Goal: Information Seeking & Learning: Check status

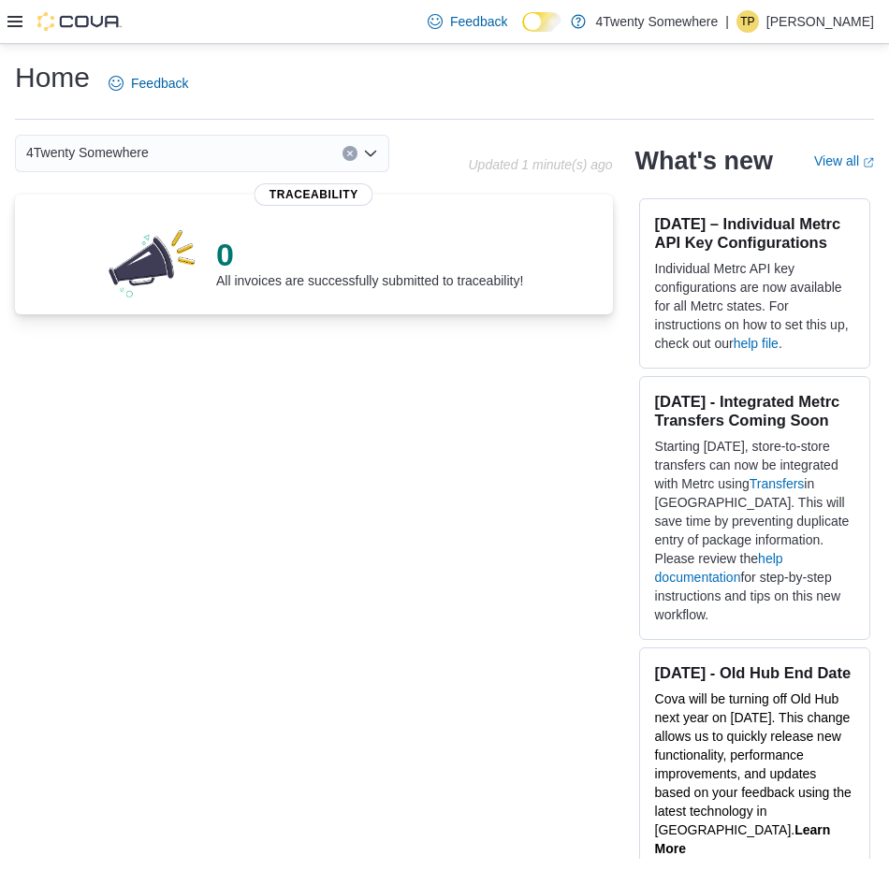
click at [23, 20] on div at bounding box center [64, 21] width 114 height 19
click at [19, 22] on icon at bounding box center [14, 21] width 15 height 11
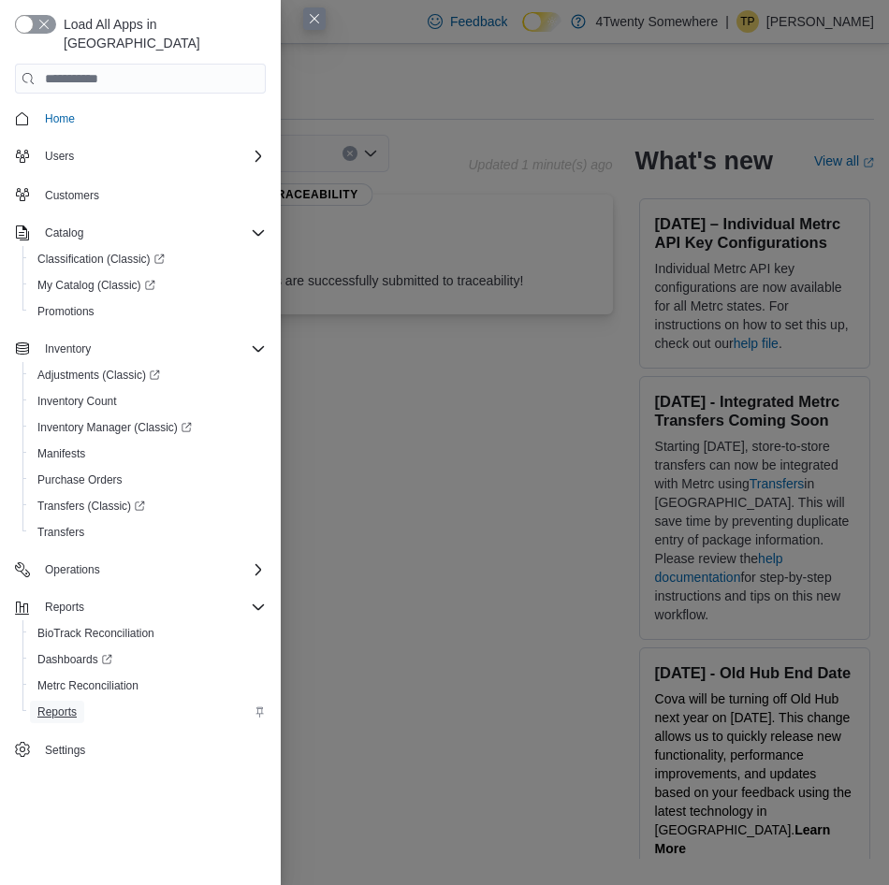
click at [69, 705] on span "Reports" at bounding box center [56, 712] width 39 height 15
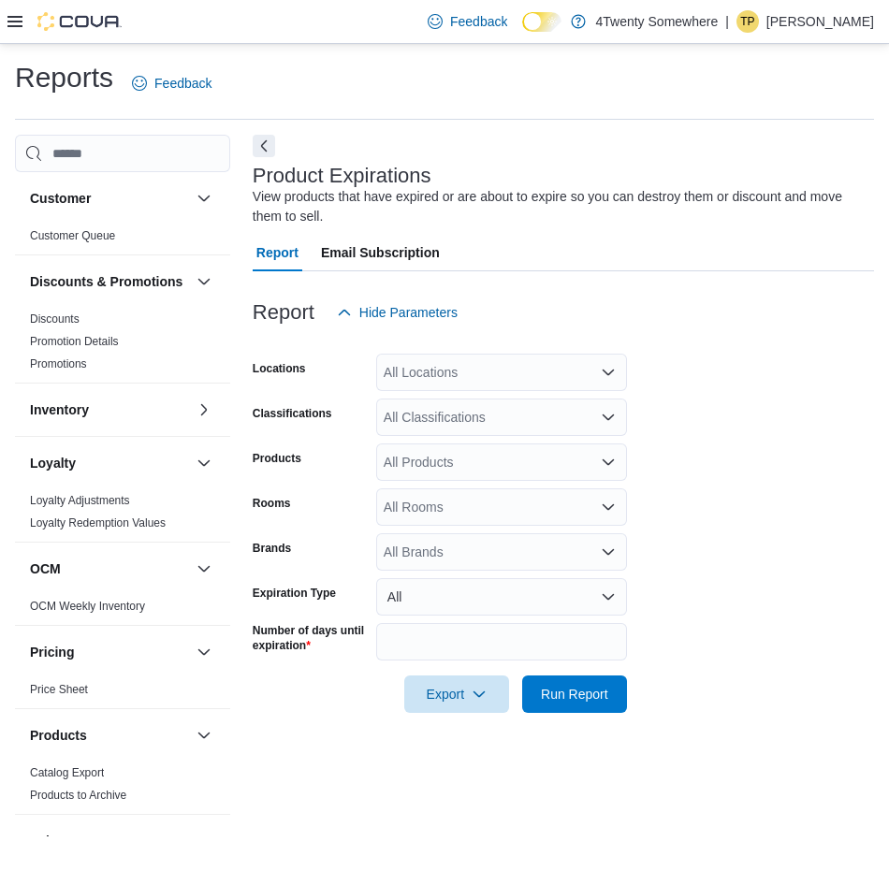
click at [486, 465] on div "All Products" at bounding box center [501, 461] width 251 height 37
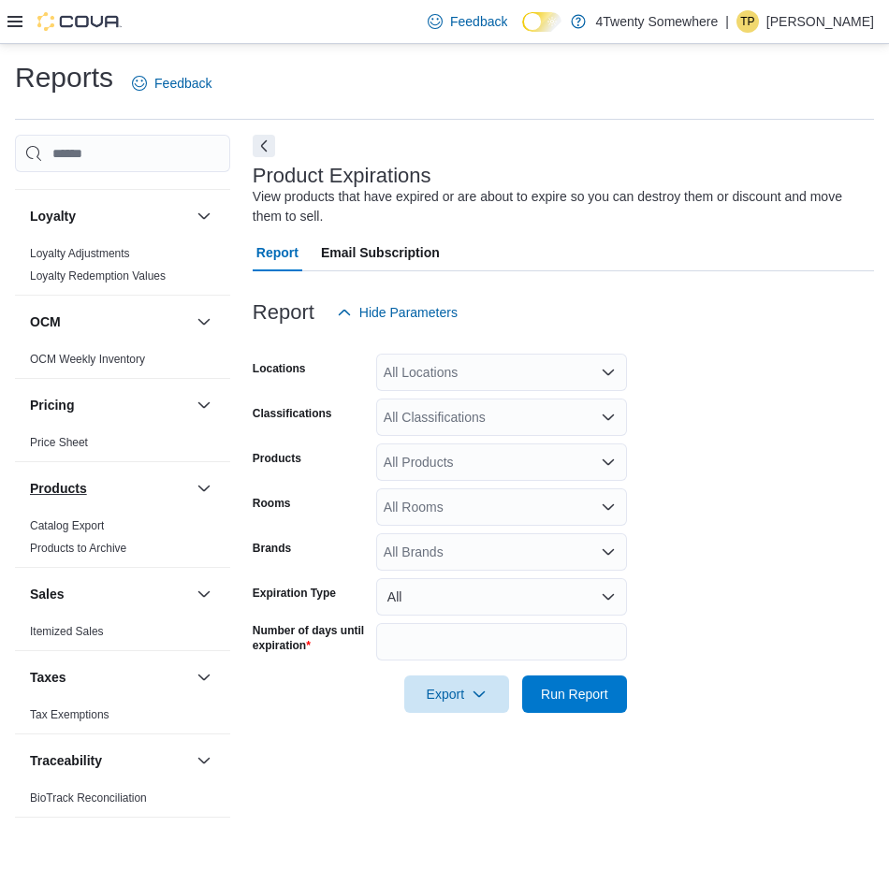
click at [99, 485] on button "Products" at bounding box center [109, 488] width 159 height 19
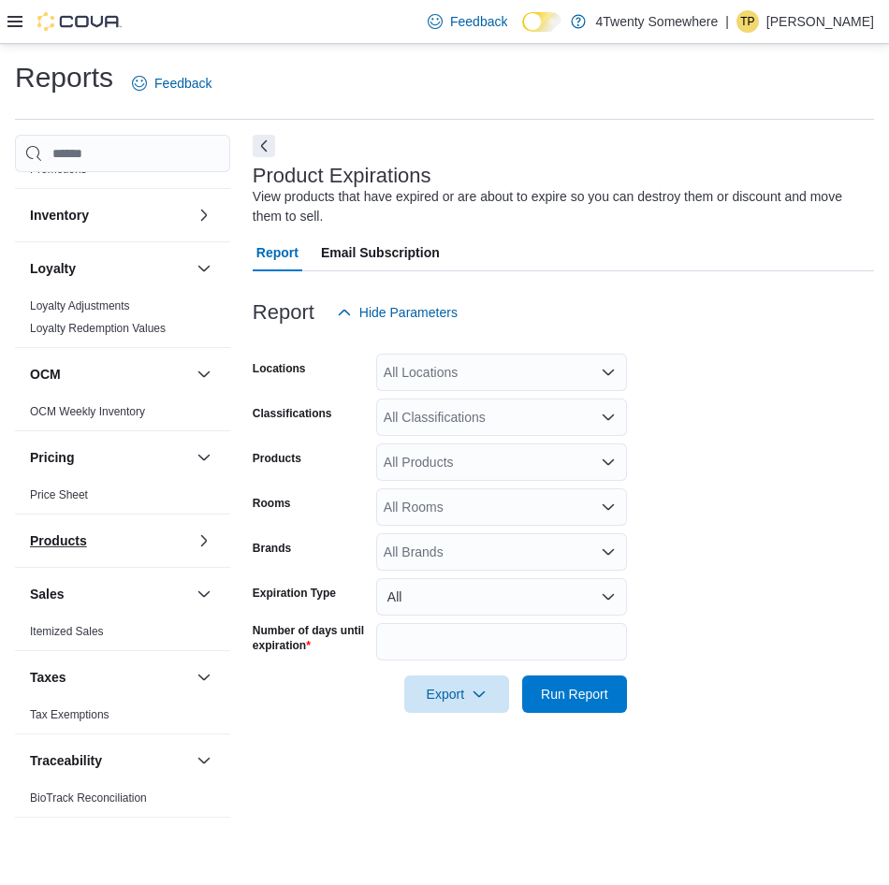
scroll to position [210, 0]
click at [175, 535] on div "Products" at bounding box center [122, 541] width 215 height 52
click at [194, 546] on button "button" at bounding box center [204, 541] width 22 height 22
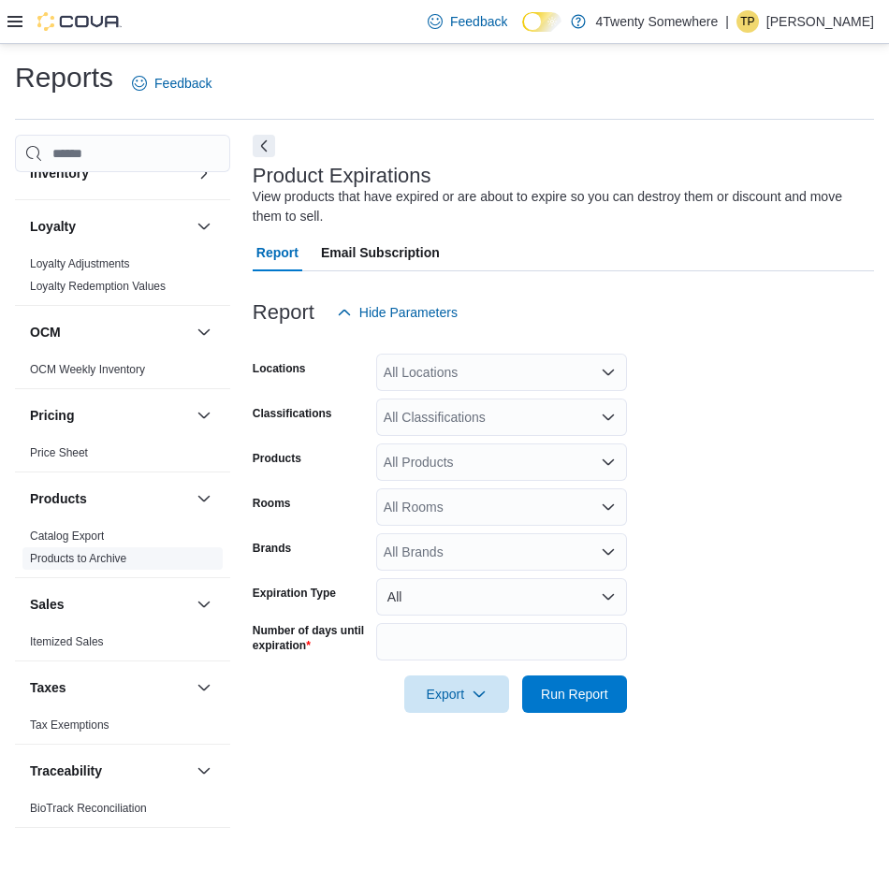
scroll to position [262, 0]
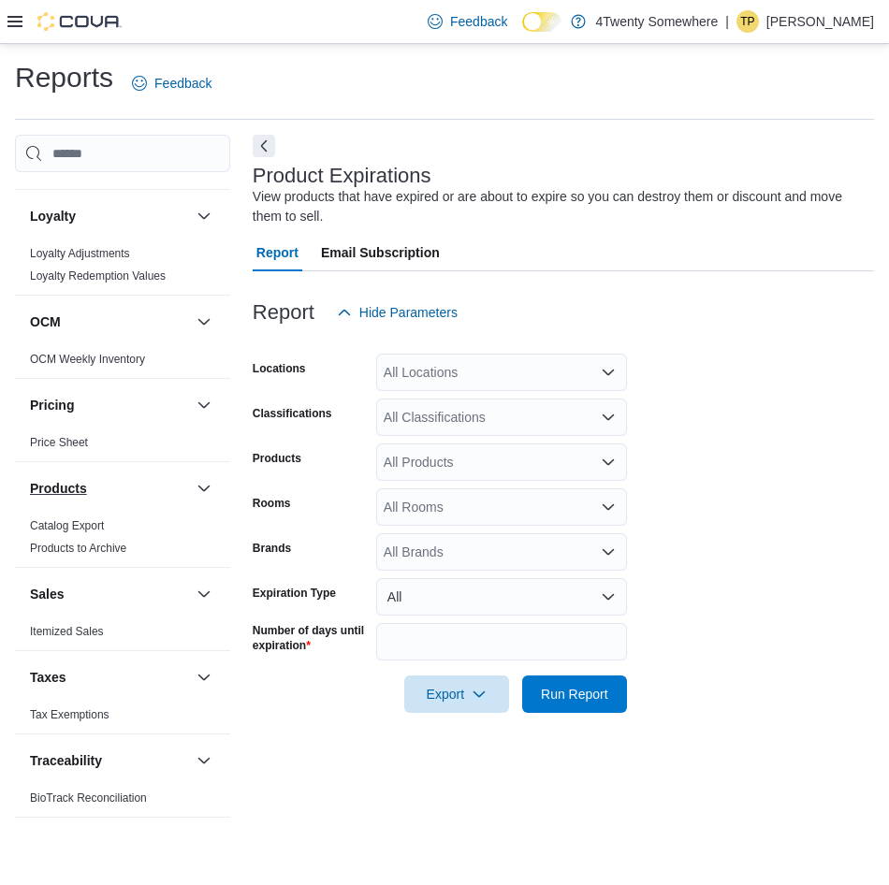
click at [128, 494] on button "Products" at bounding box center [109, 488] width 159 height 19
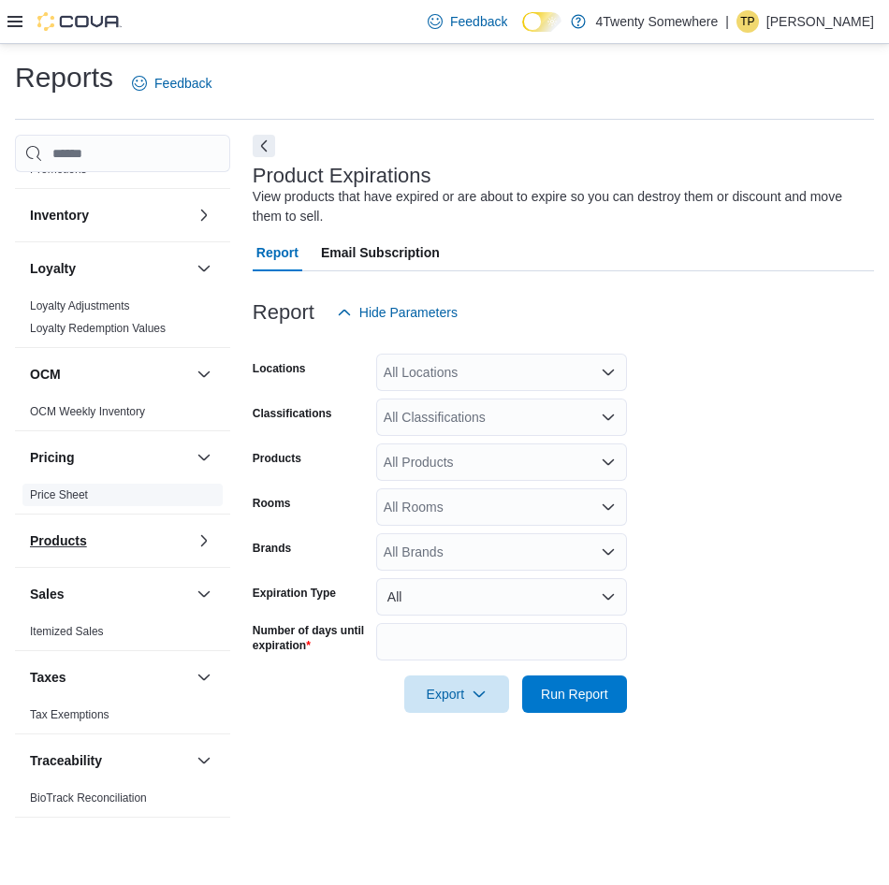
scroll to position [210, 0]
click at [178, 539] on div "Products" at bounding box center [122, 541] width 215 height 52
click at [193, 534] on button "button" at bounding box center [204, 541] width 22 height 22
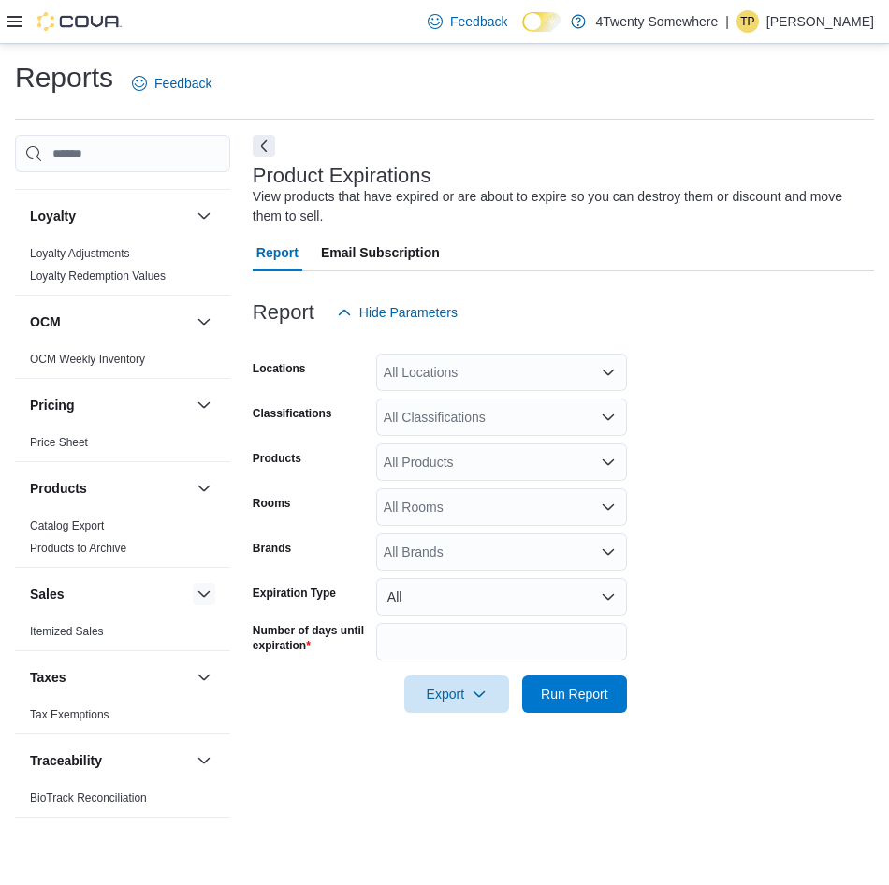
click at [193, 597] on button "button" at bounding box center [204, 594] width 22 height 22
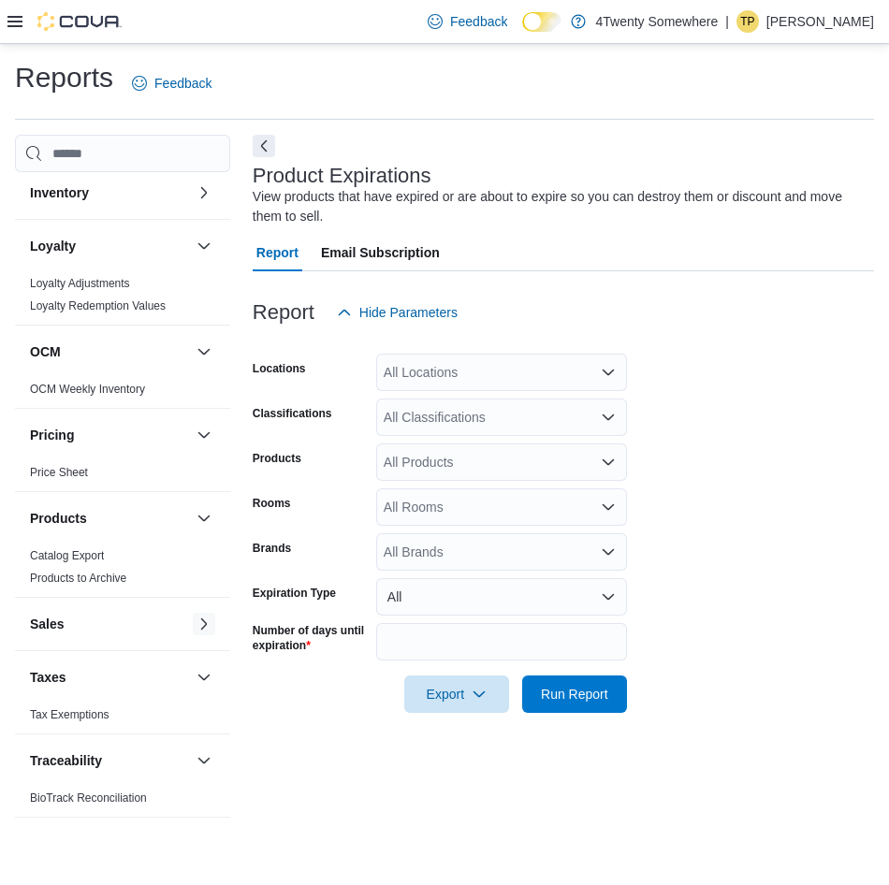
scroll to position [232, 0]
click at [193, 619] on button "button" at bounding box center [204, 624] width 22 height 22
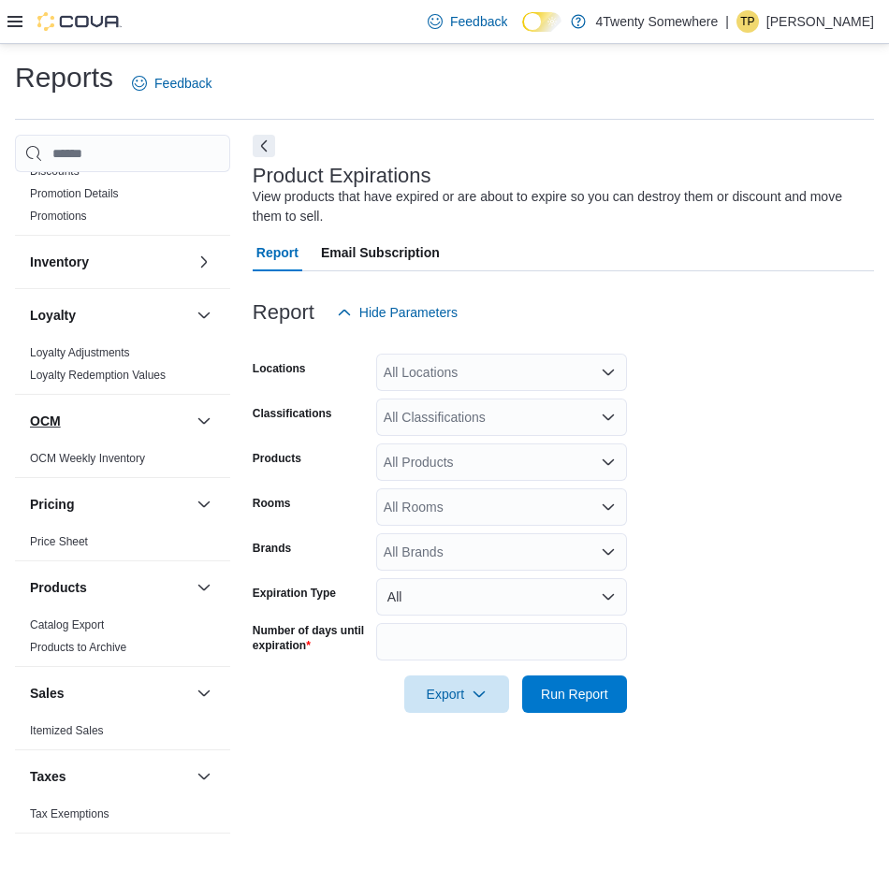
scroll to position [0, 0]
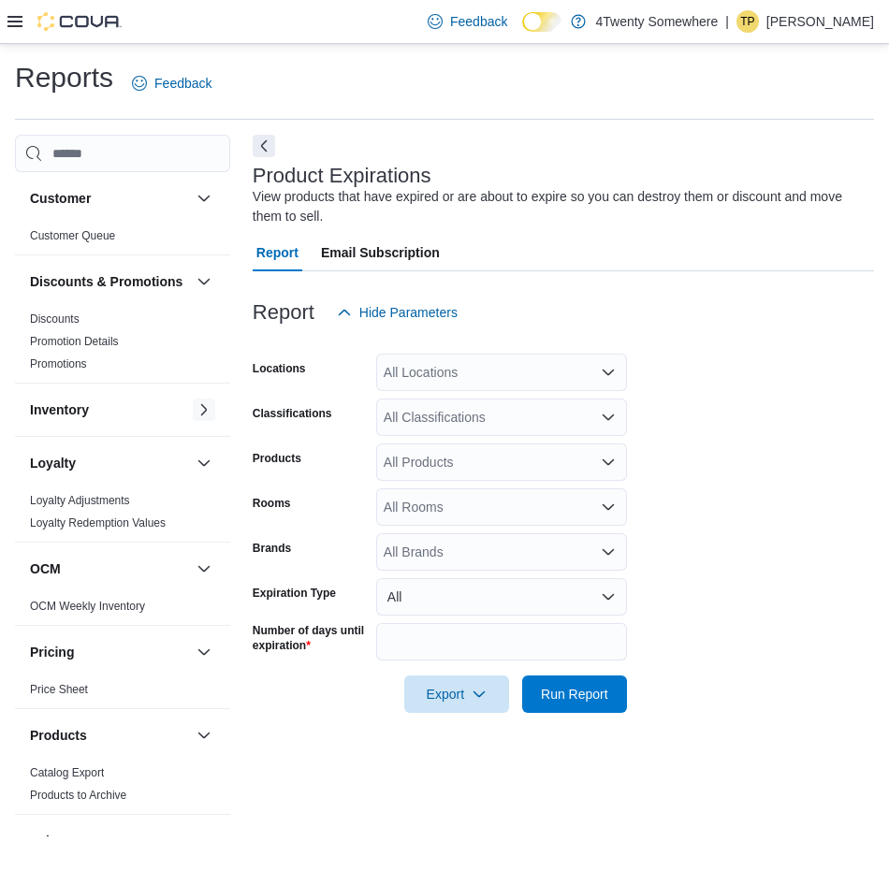
click at [193, 421] on button "button" at bounding box center [204, 410] width 22 height 22
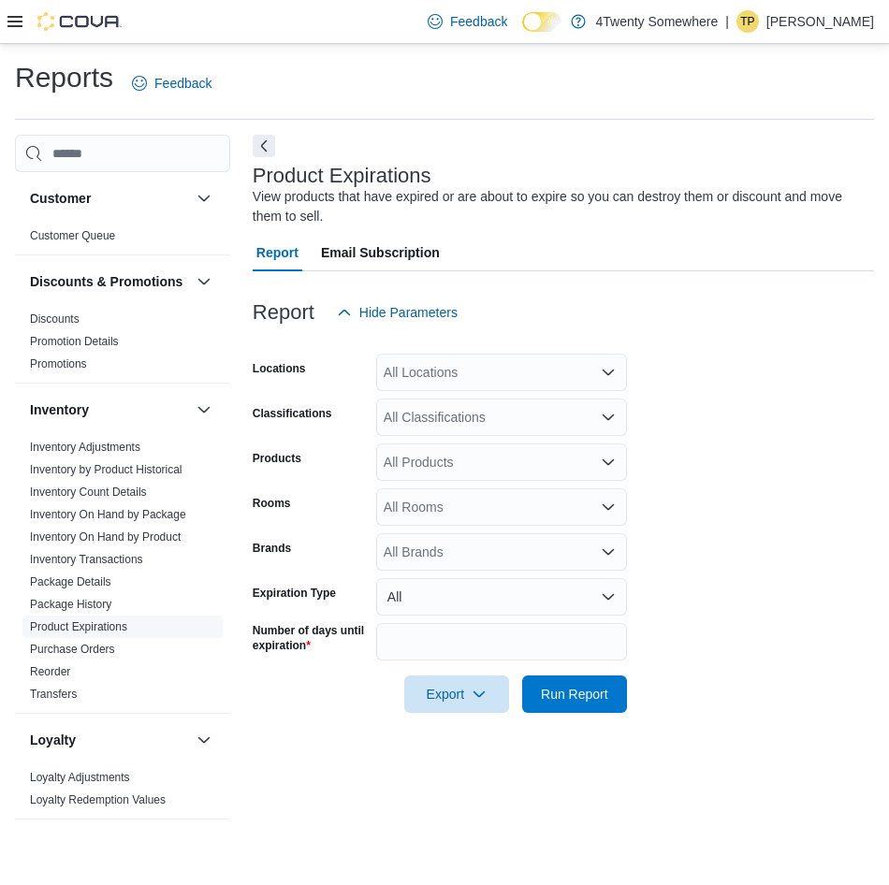
click at [111, 633] on link "Product Expirations" at bounding box center [78, 626] width 97 height 13
click at [488, 461] on div "All Products" at bounding box center [501, 461] width 251 height 37
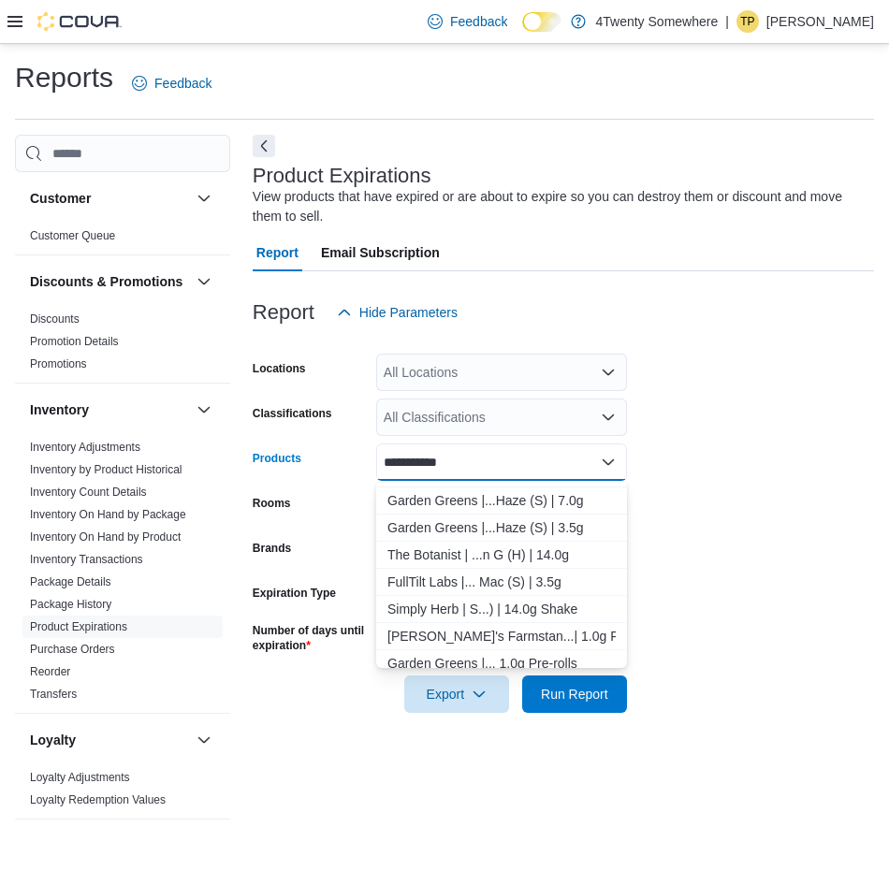
scroll to position [94, 0]
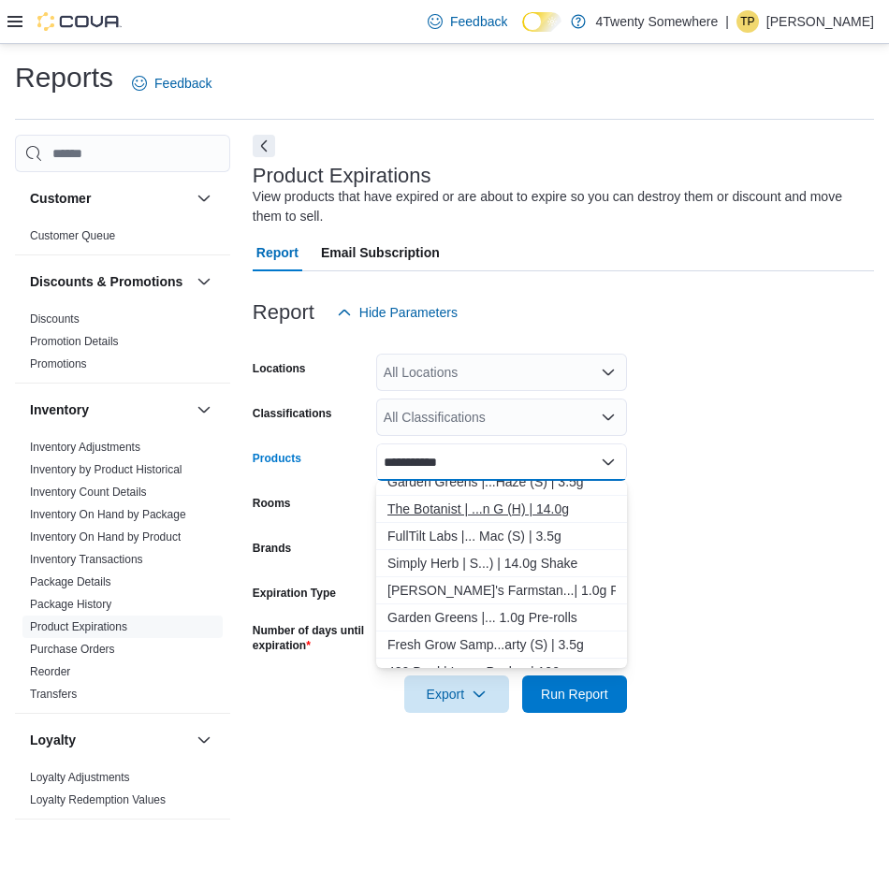
type input "**********"
click at [499, 514] on div "The Botanist | ...n G (H) | 14.0g" at bounding box center [501, 509] width 228 height 19
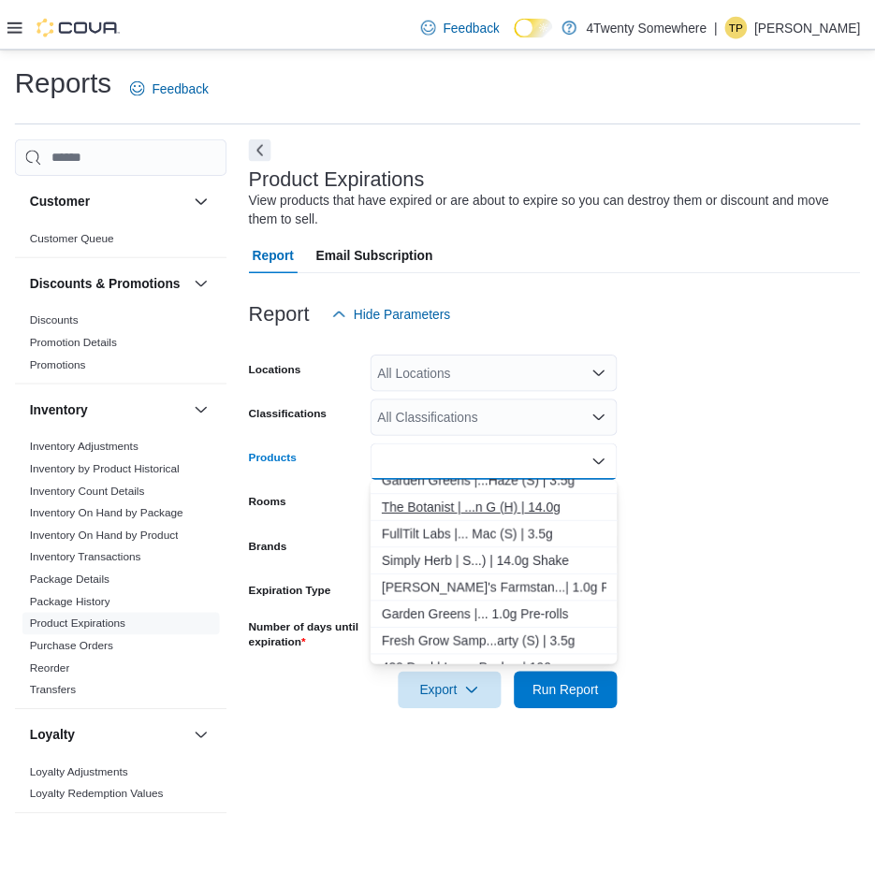
scroll to position [0, 0]
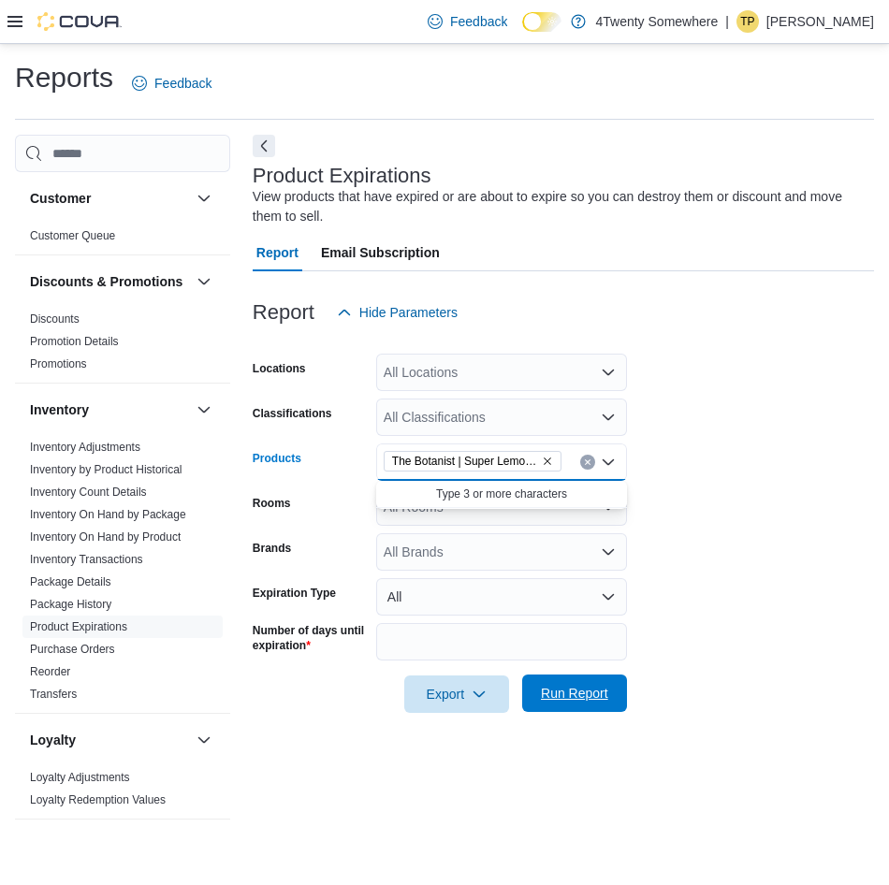
click at [564, 702] on span "Run Report" at bounding box center [574, 693] width 67 height 19
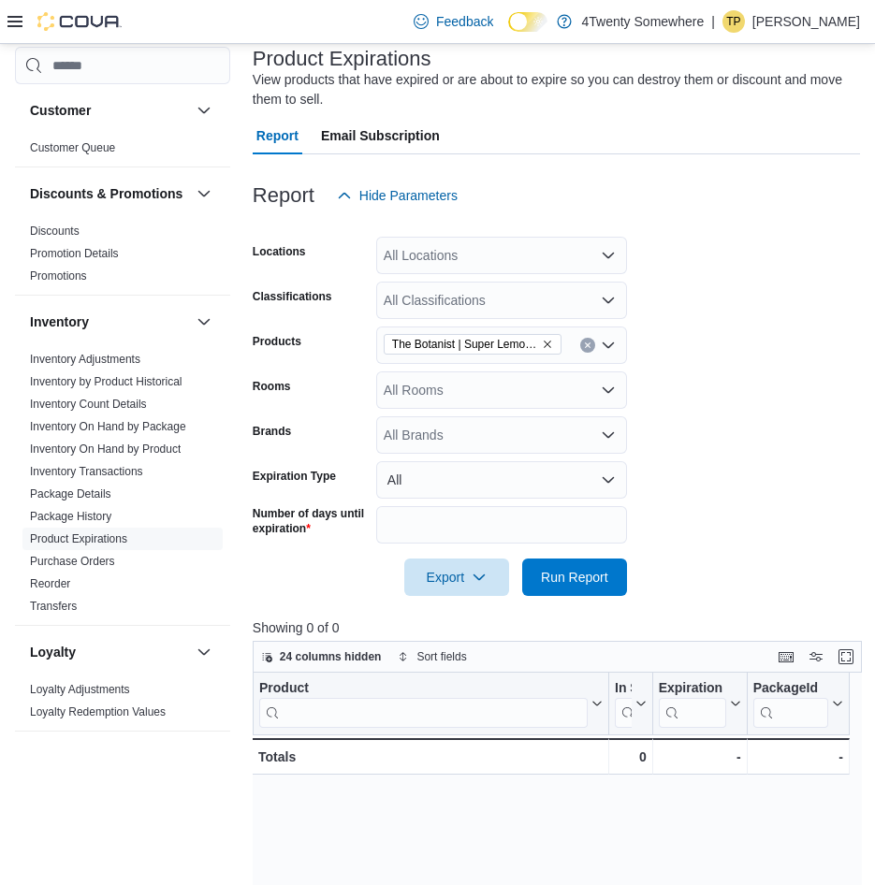
scroll to position [94, 0]
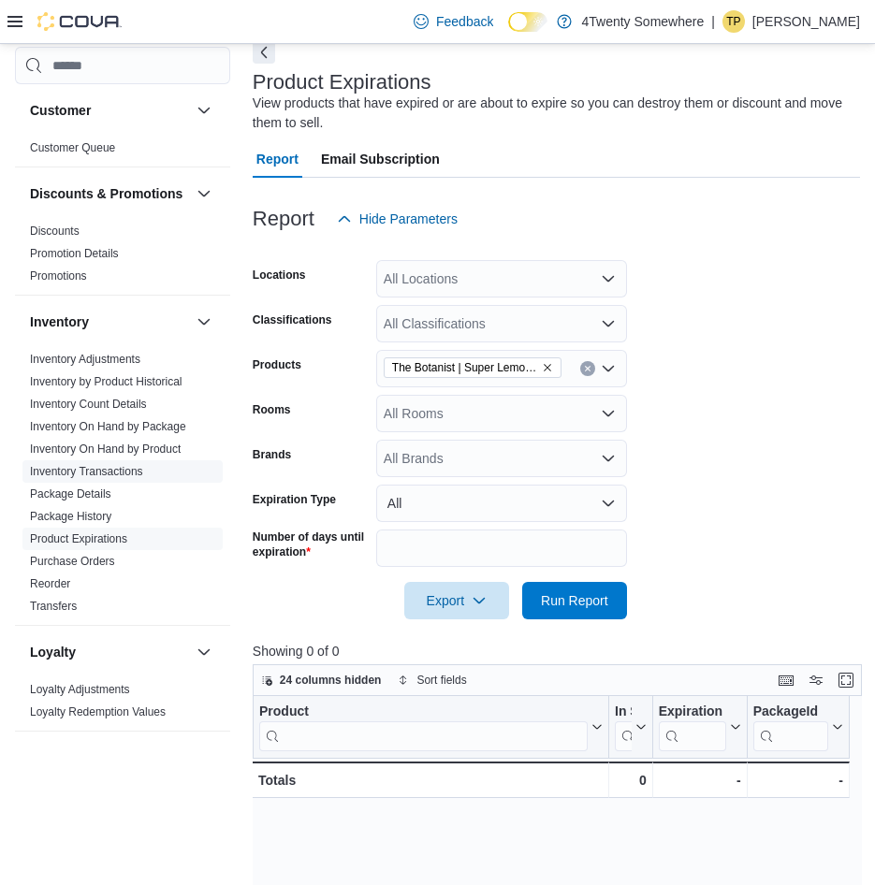
click at [113, 478] on link "Inventory Transactions" at bounding box center [86, 471] width 113 height 13
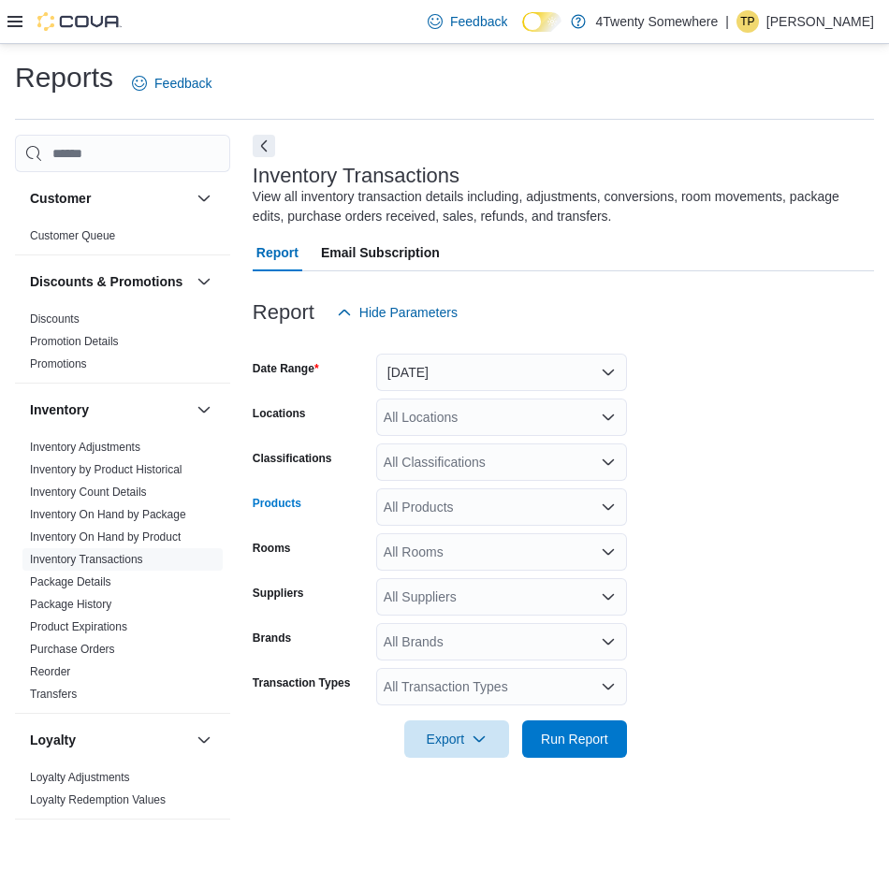
click at [471, 501] on div "All Products" at bounding box center [501, 506] width 251 height 37
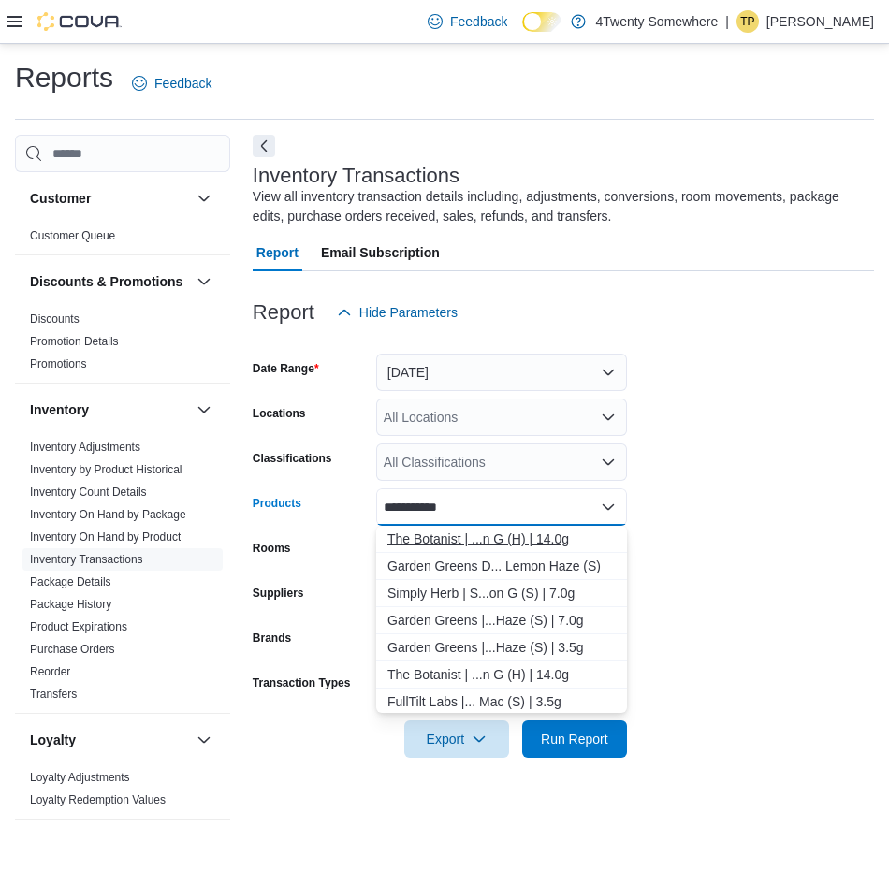
type input "**********"
click at [501, 538] on div "The Botanist | ...n G (H) | 14.0g" at bounding box center [501, 539] width 228 height 19
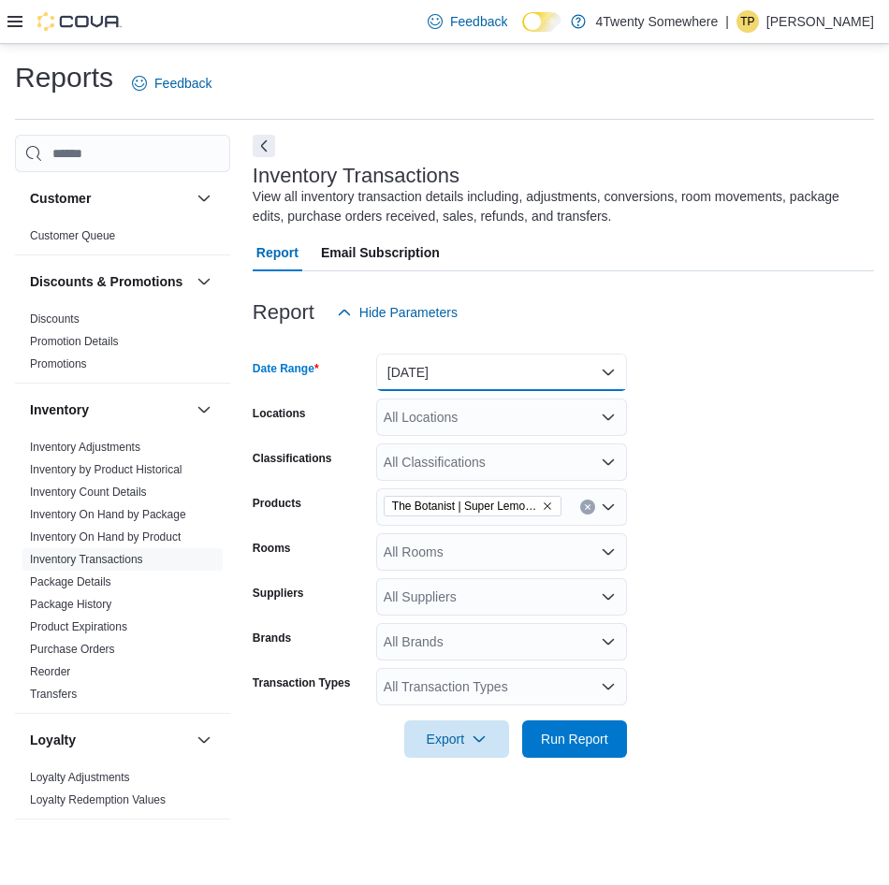
click at [514, 384] on button "[DATE]" at bounding box center [501, 372] width 251 height 37
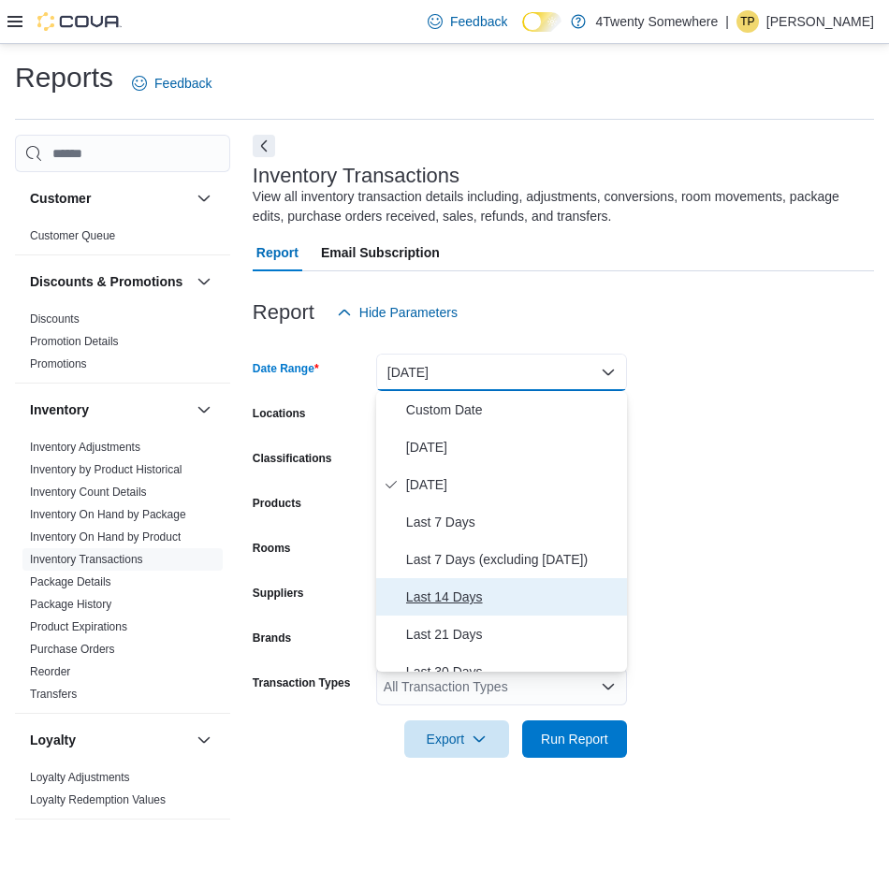
click at [519, 592] on span "Last 14 Days" at bounding box center [512, 597] width 213 height 22
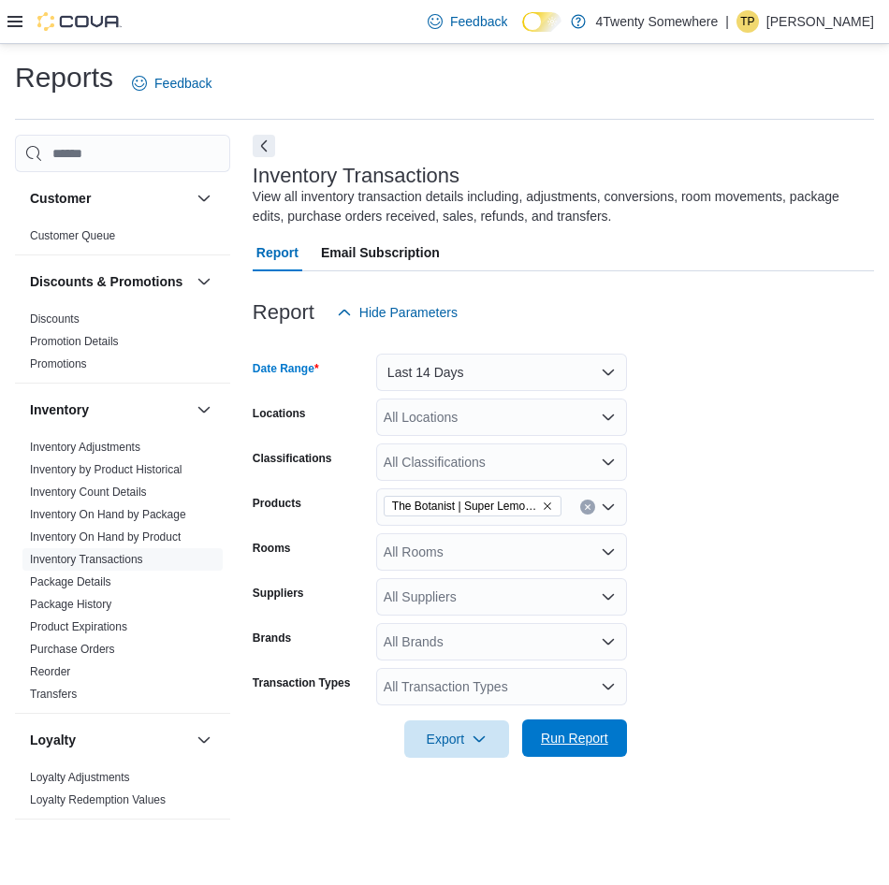
click at [574, 734] on span "Run Report" at bounding box center [574, 738] width 67 height 19
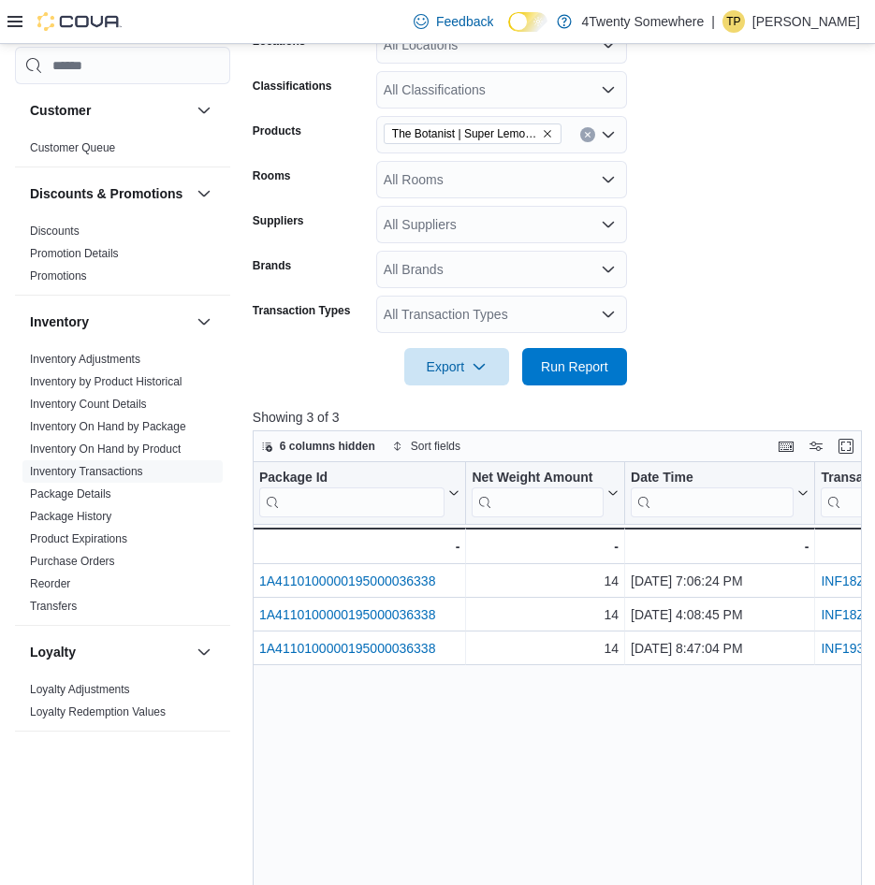
scroll to position [374, 0]
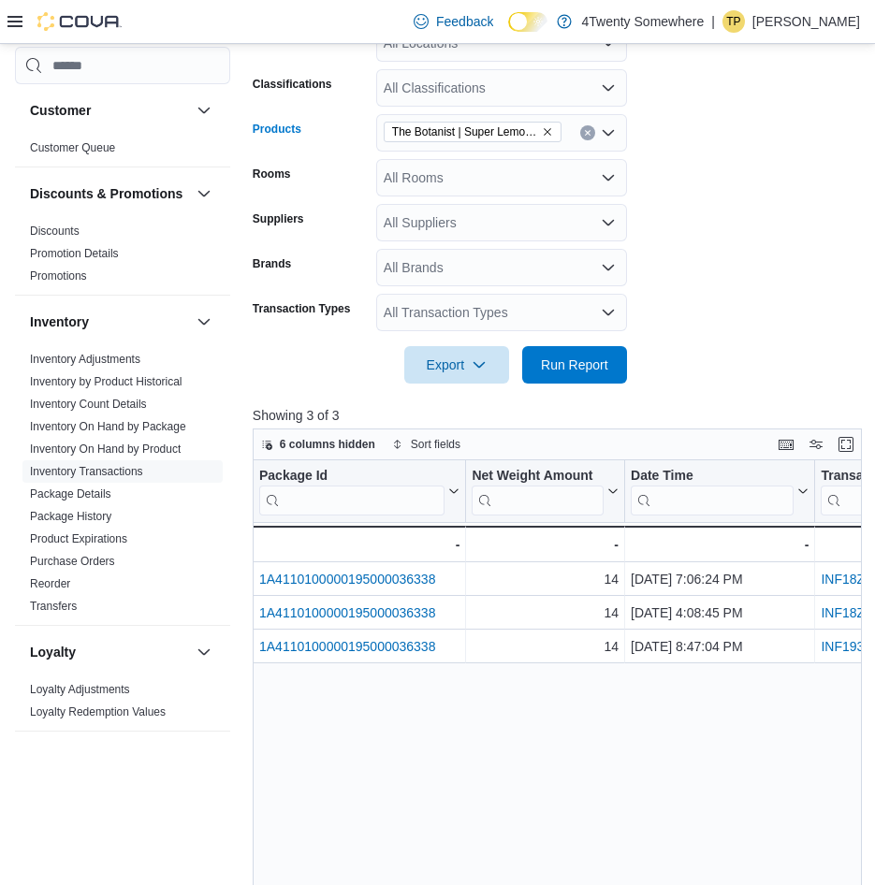
click at [549, 130] on icon "Remove The Botanist | Super Lemon G (H) | 14.0g from selection in this group" at bounding box center [547, 132] width 7 height 7
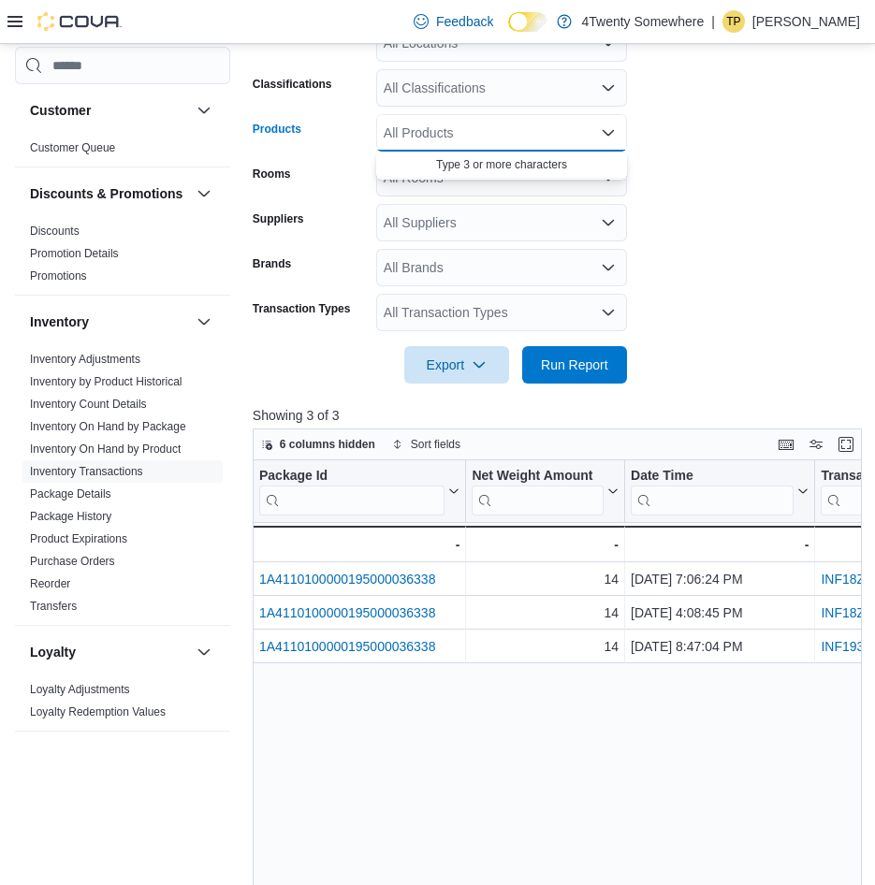
click at [527, 130] on div "All Products Combo box. Selected. Combo box input. All Products. Type some text…" at bounding box center [501, 132] width 251 height 37
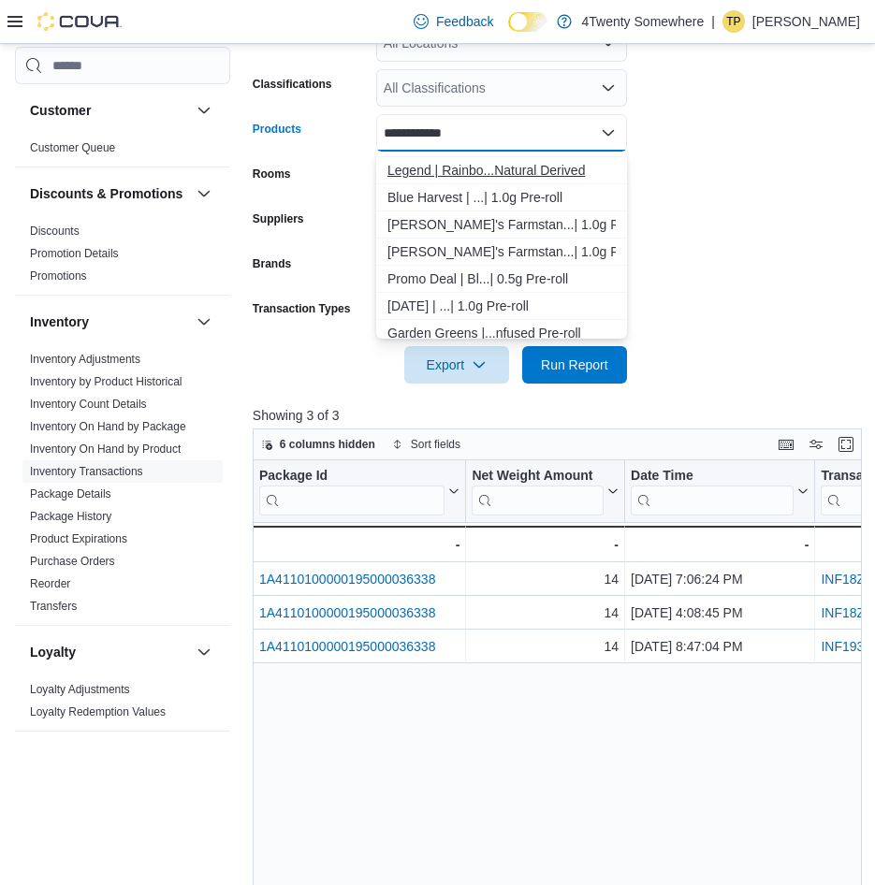
type input "**********"
click at [519, 175] on div "Legend | Rainbo...Natural Derived" at bounding box center [501, 170] width 228 height 19
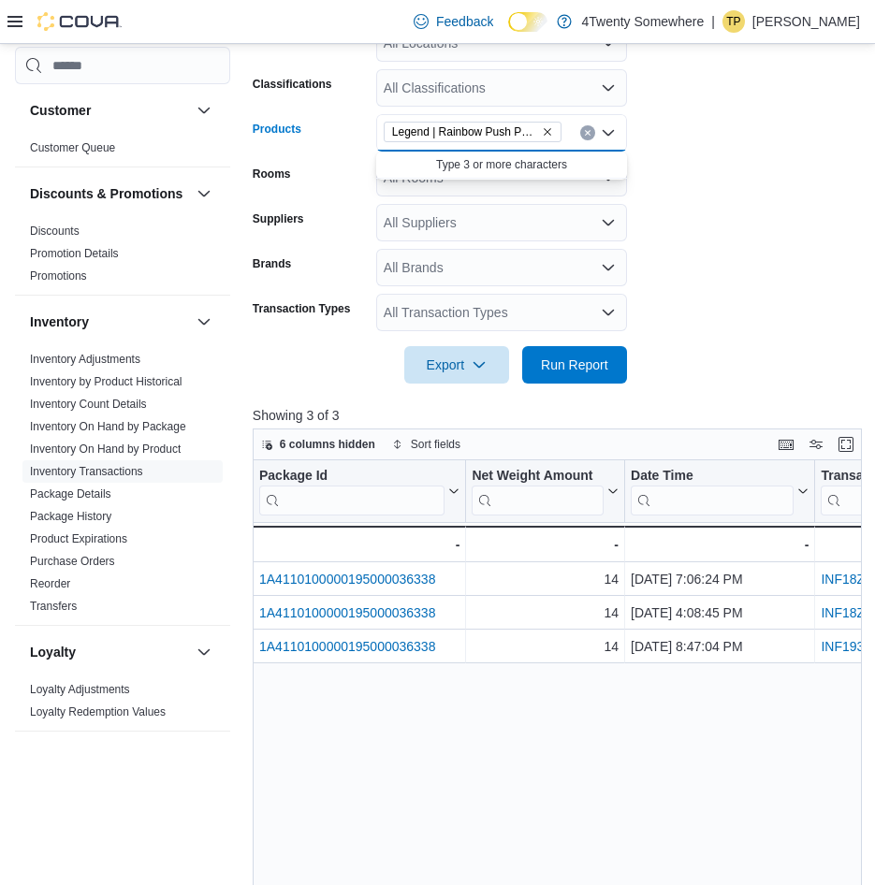
scroll to position [0, 0]
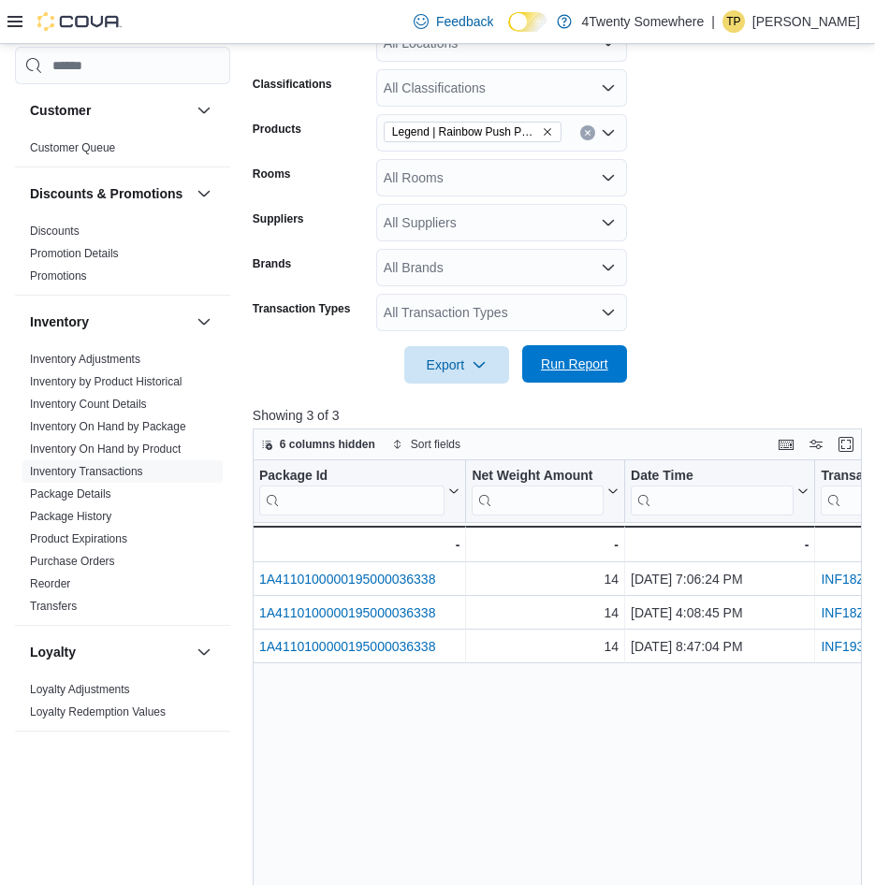
click at [587, 371] on span "Run Report" at bounding box center [574, 364] width 67 height 19
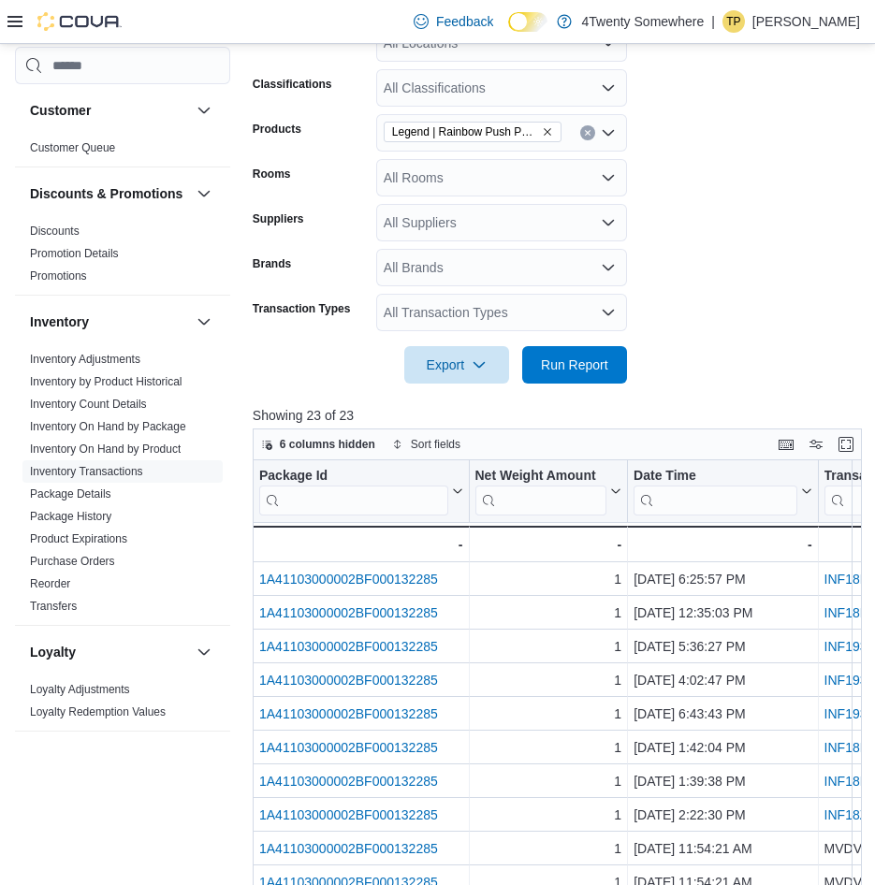
click at [551, 124] on span "Legend | Rainbow Push Pop (H) | 1.0g Natural Derived" at bounding box center [472, 132] width 161 height 19
click at [550, 130] on icon "Remove Legend | Rainbow Push Pop (H) | 1.0g Natural Derived from selection in t…" at bounding box center [547, 131] width 11 height 11
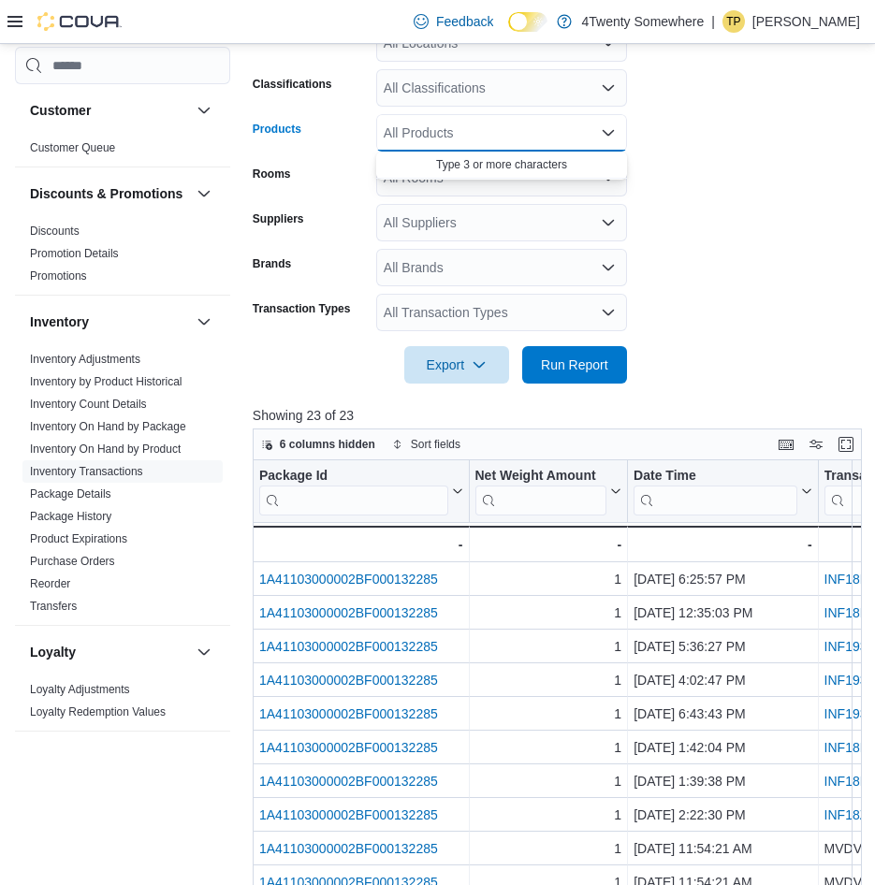
click at [530, 131] on div "All Products" at bounding box center [501, 132] width 251 height 37
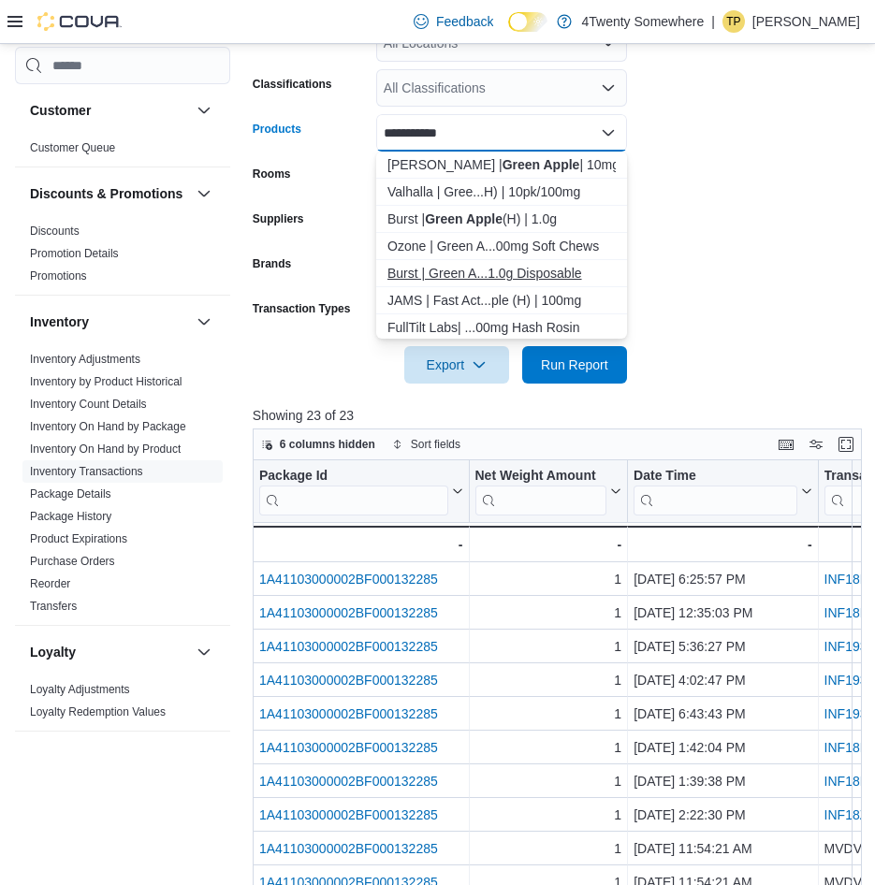
type input "**********"
click at [533, 268] on div "Burst | Green A...1.0g Disposable" at bounding box center [501, 273] width 228 height 19
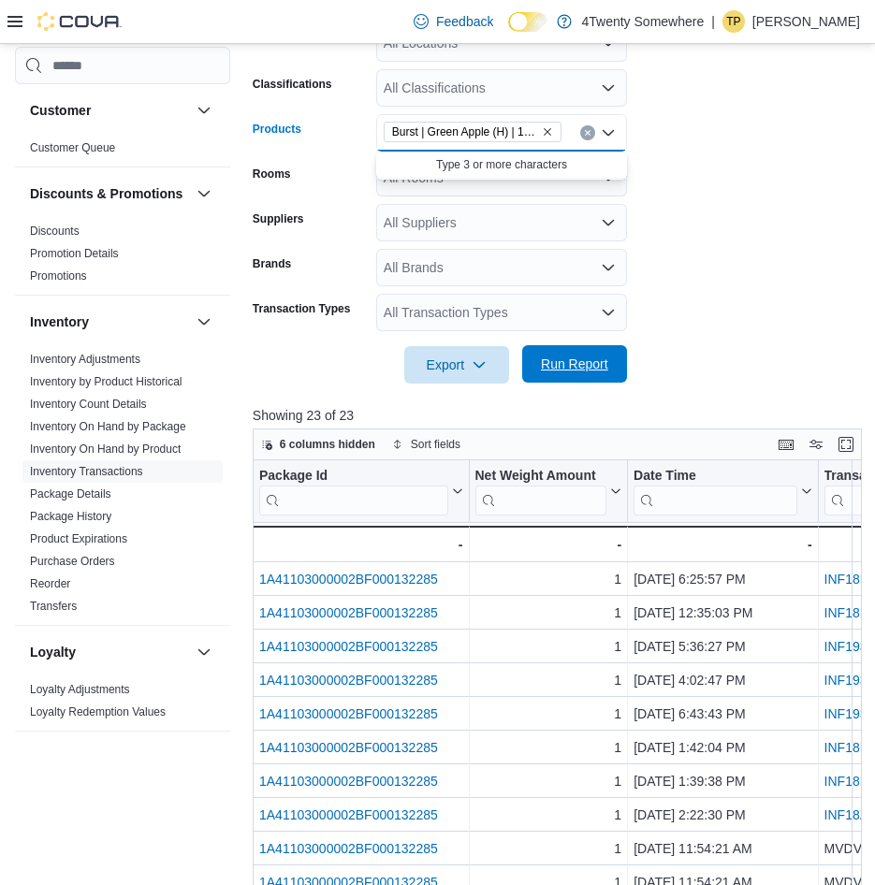
click at [569, 350] on span "Run Report" at bounding box center [574, 363] width 82 height 37
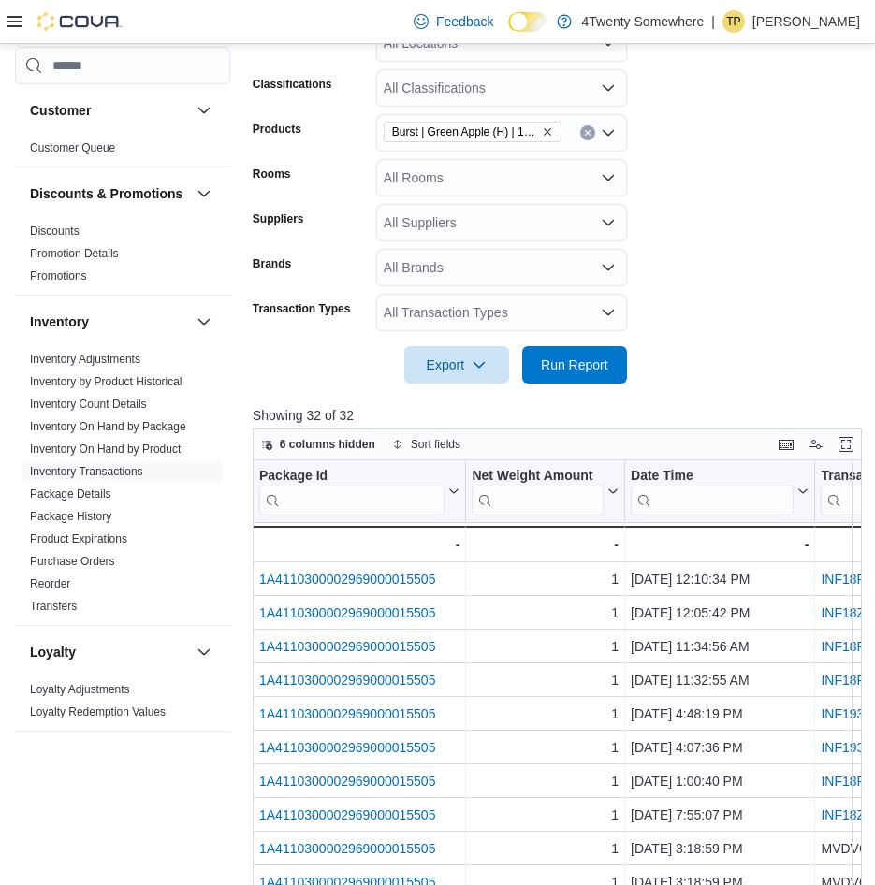
click at [549, 132] on icon "Remove Burst | Green Apple (H) | 1.0g Disposable from selection in this group" at bounding box center [547, 131] width 11 height 11
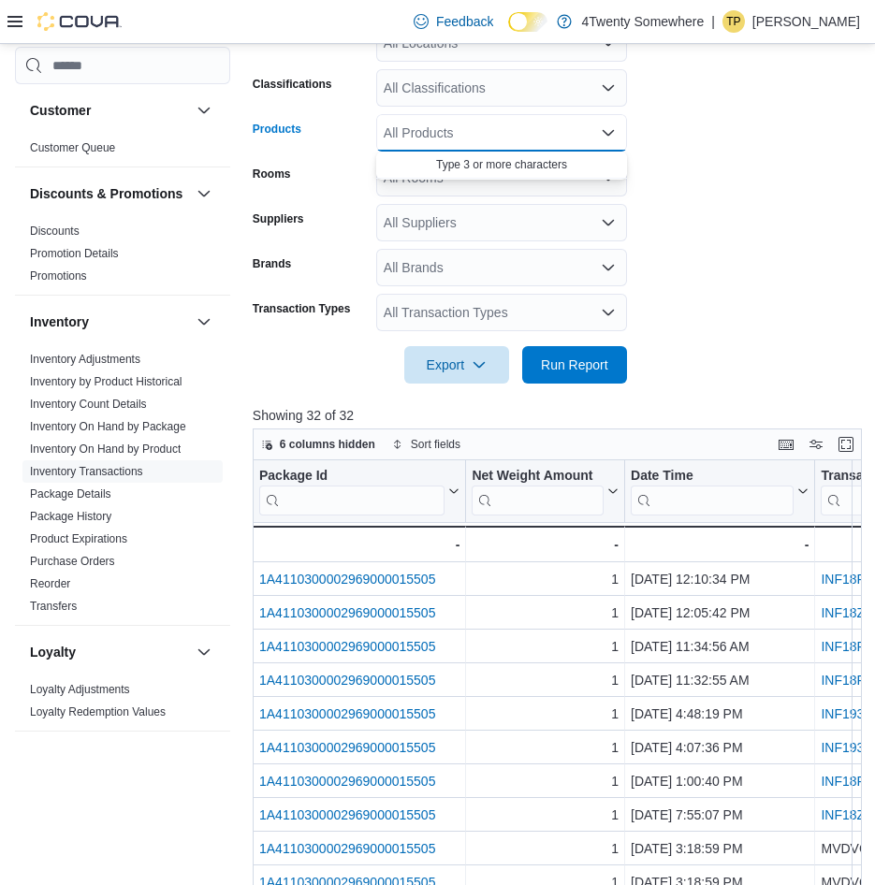
click at [534, 127] on div "All Products Combo box. Selected. Combo box input. All Products. Type some text…" at bounding box center [501, 132] width 251 height 37
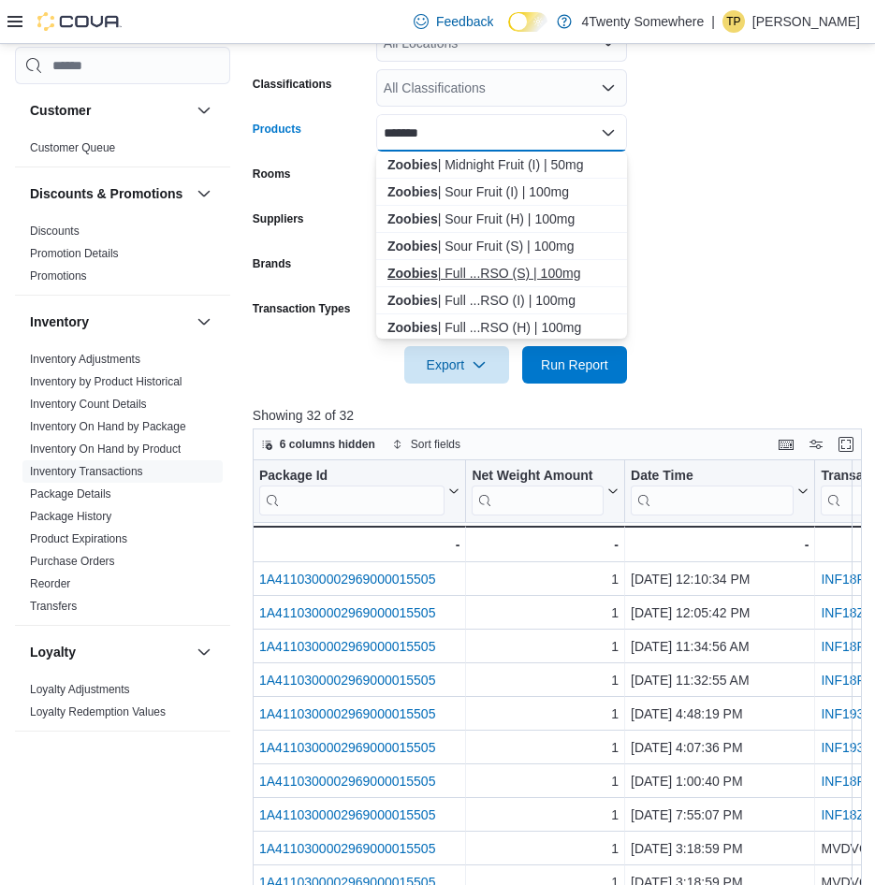
type input "*******"
click at [537, 268] on div "Zoobies | Full ...RSO (S) | 100mg" at bounding box center [501, 273] width 228 height 19
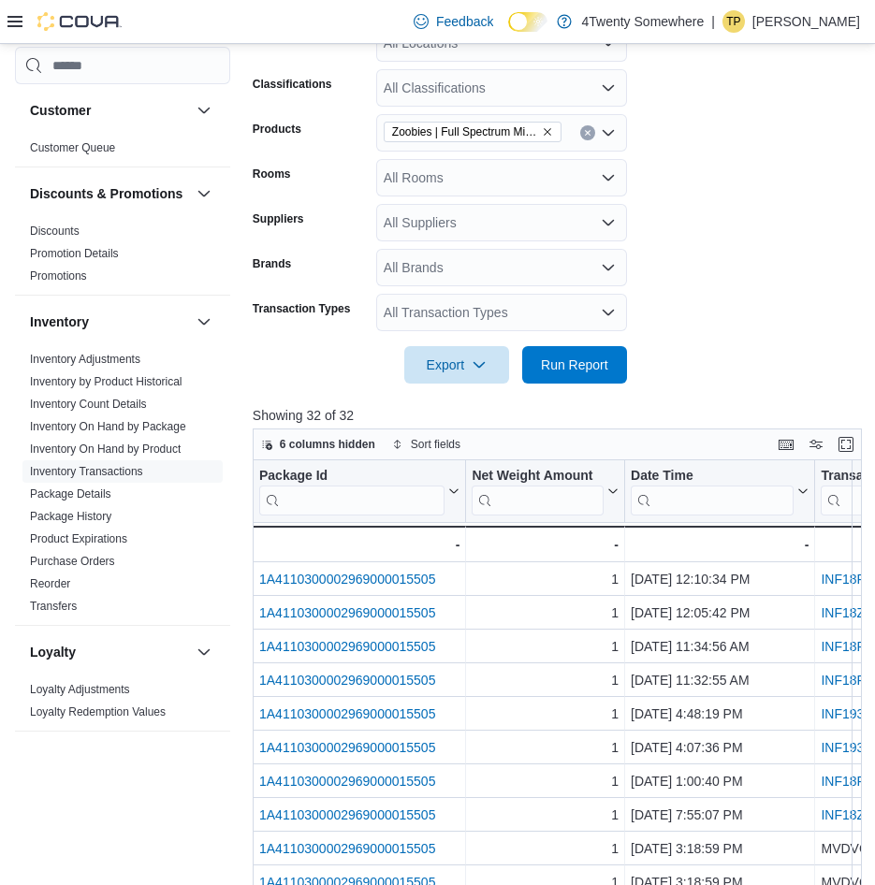
click at [562, 343] on div at bounding box center [556, 338] width 607 height 15
click at [567, 353] on span "Run Report" at bounding box center [574, 363] width 82 height 37
click at [547, 128] on icon "Remove Zoobies | Full Spectrum Mixed Fruit RSO (S) | 100mg from selection in th…" at bounding box center [547, 131] width 11 height 11
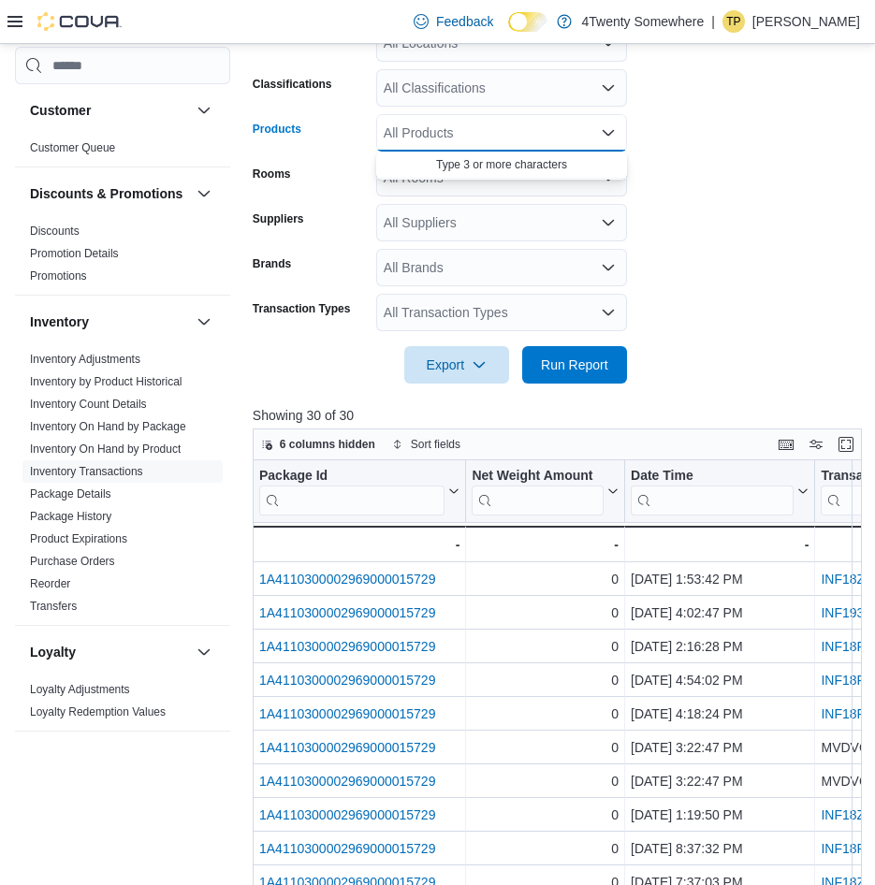
click at [542, 129] on div "All Products Combo box. Selected. Combo box input. All Products. Type some text…" at bounding box center [501, 132] width 251 height 37
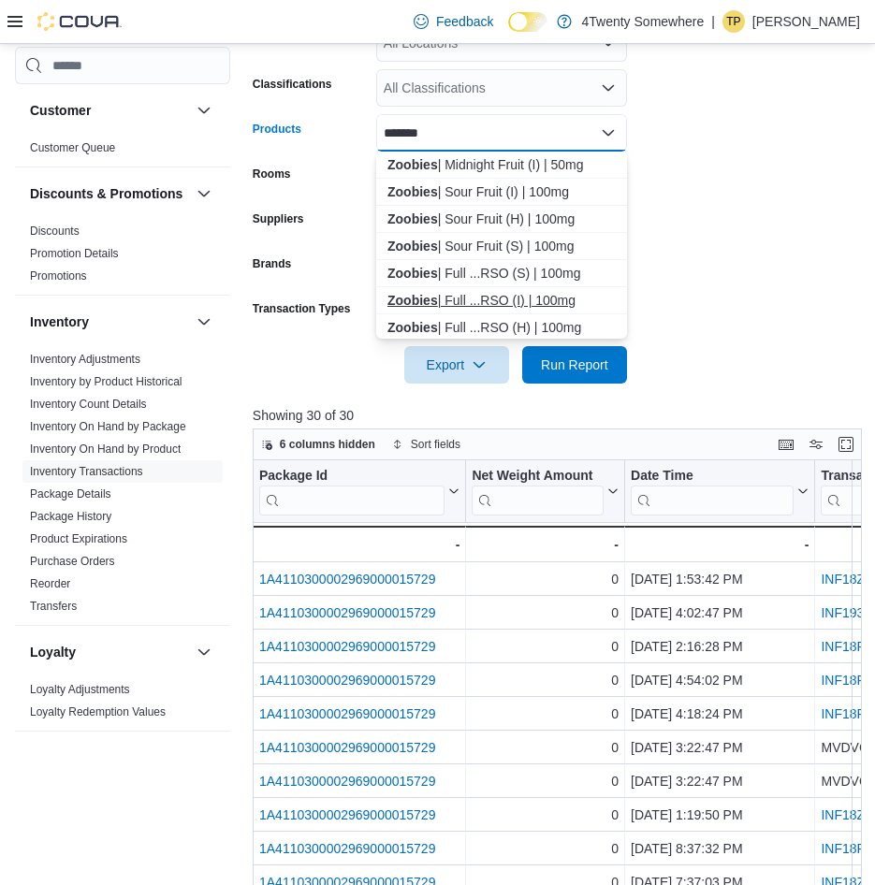
type input "*******"
click at [534, 302] on div "Zoobies | Full ...RSO (I) | 100mg" at bounding box center [501, 300] width 228 height 19
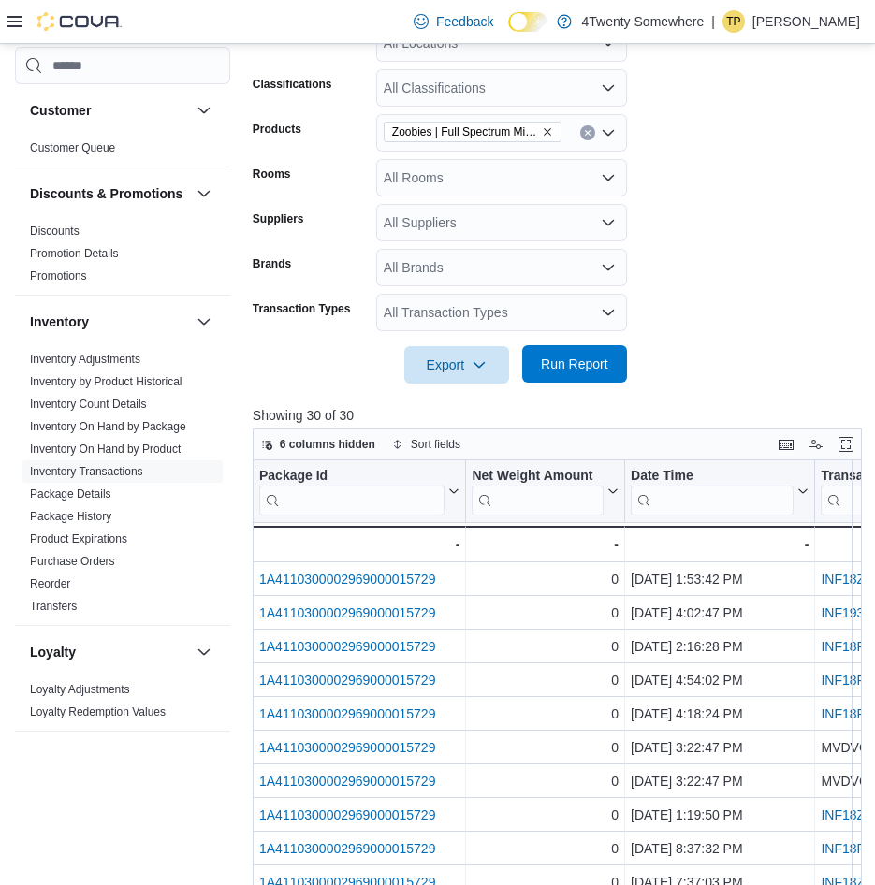
click at [576, 364] on span "Run Report" at bounding box center [574, 364] width 67 height 19
click at [553, 130] on span "Zoobies | Full Spectrum Mixed Fruit RSO (I) | 100mg" at bounding box center [473, 132] width 178 height 21
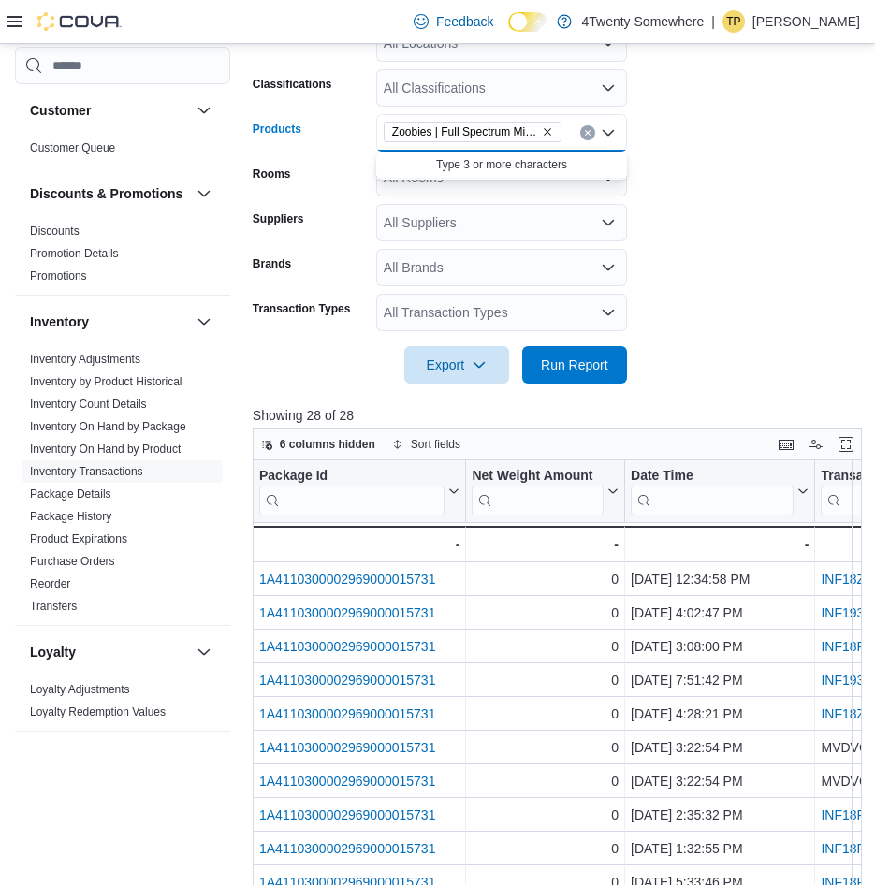
click at [551, 130] on icon "Remove Zoobies | Full Spectrum Mixed Fruit RSO (I) | 100mg from selection in th…" at bounding box center [547, 131] width 11 height 11
click at [519, 130] on div "All Products Combo box. Selected. Combo box input. All Products. Type some text…" at bounding box center [501, 132] width 251 height 37
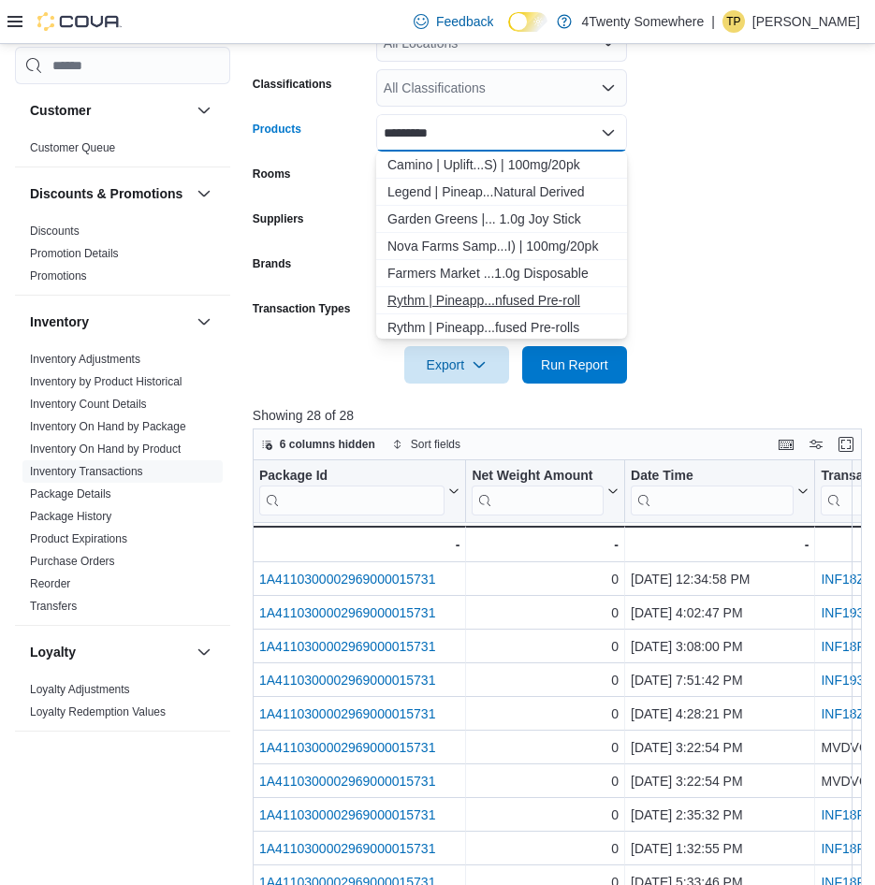
type input "*********"
click at [572, 307] on div "Rythm | Pineapp...nfused Pre-roll" at bounding box center [501, 300] width 228 height 19
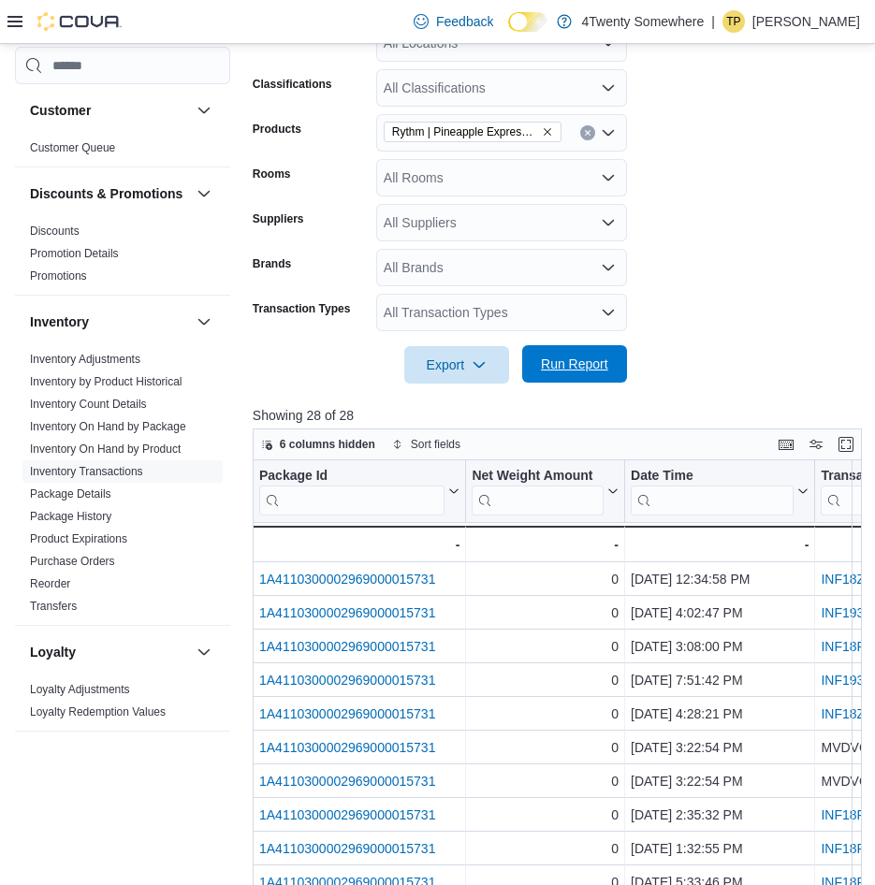
click at [589, 368] on span "Run Report" at bounding box center [574, 364] width 67 height 19
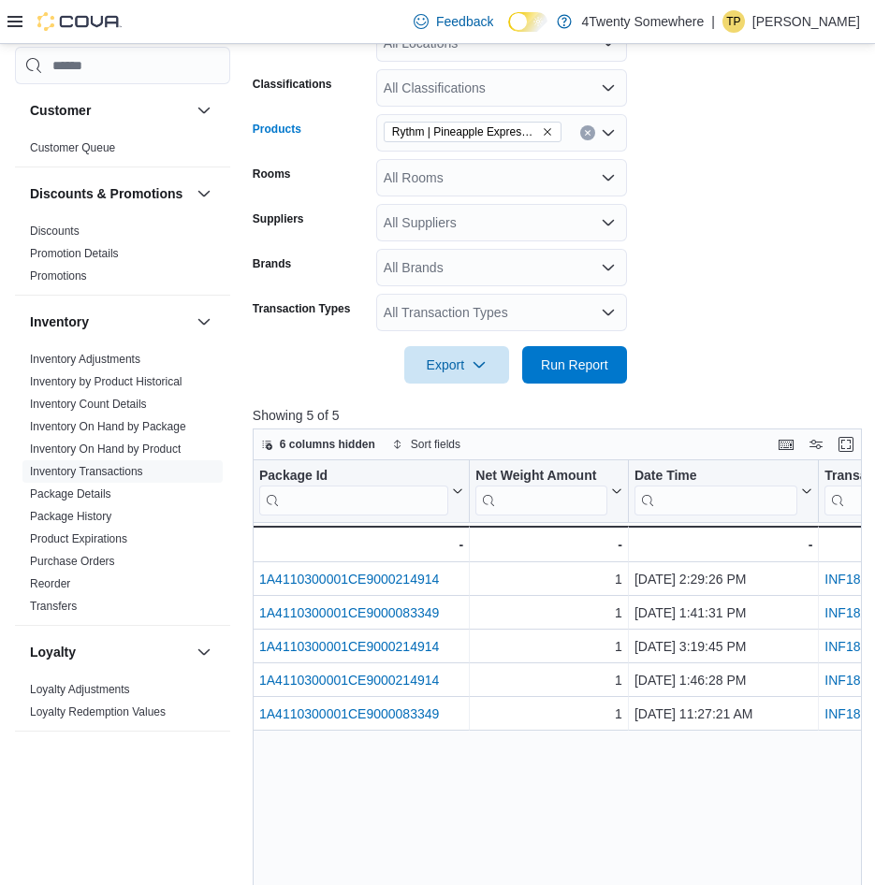
click at [551, 126] on icon "Remove Rythm | Pineapple Express (H) | 1.0g Infused Pre-roll from selection in …" at bounding box center [547, 131] width 11 height 11
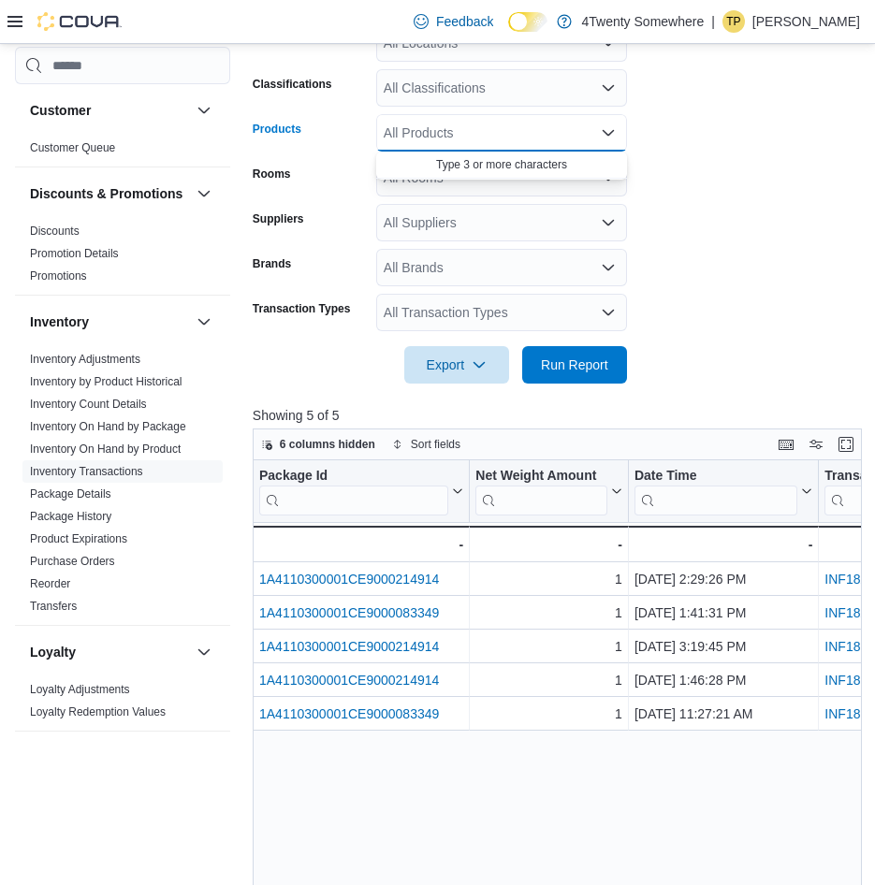
click at [538, 126] on div "All Products Combo box. Selected. Combo box input. All Products. Type some text…" at bounding box center [501, 132] width 251 height 37
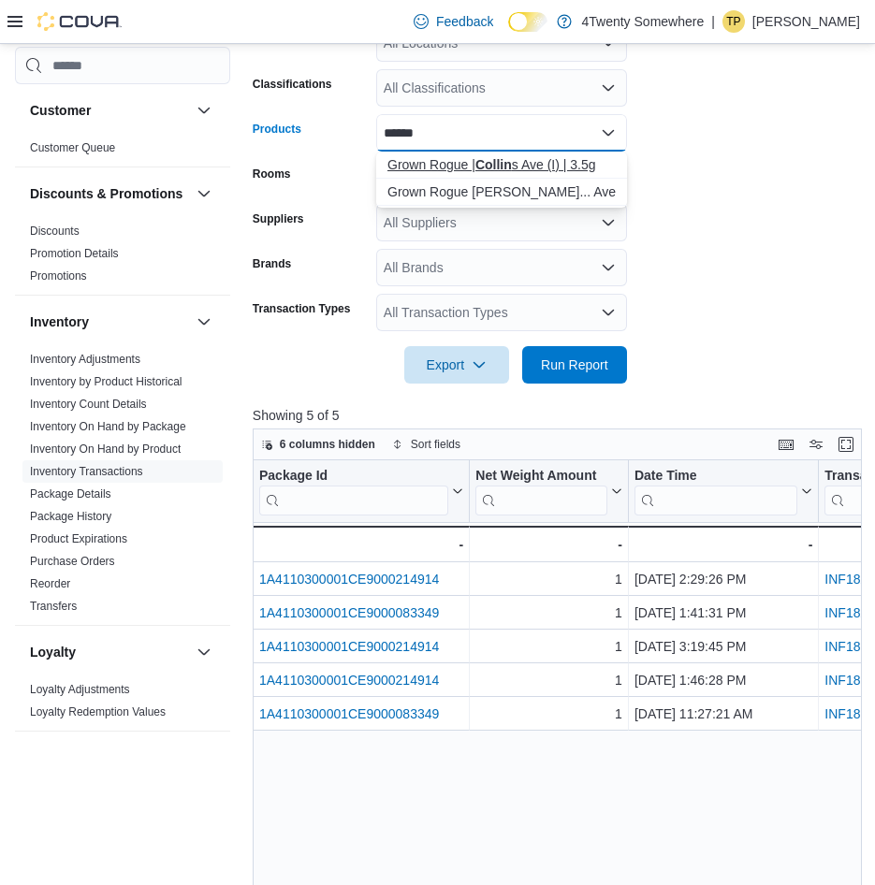
type input "******"
click at [538, 163] on div "Grown Rogue | Collin s Ave (I) | 3.5g" at bounding box center [501, 164] width 228 height 19
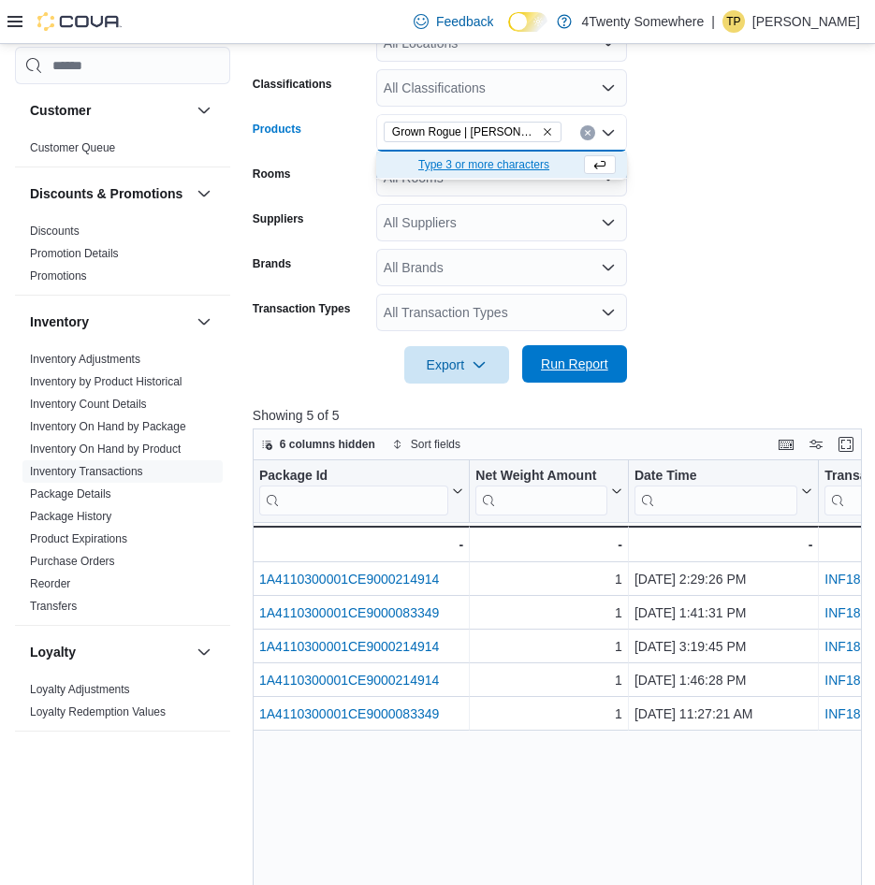
click at [589, 364] on span "Run Report" at bounding box center [574, 364] width 67 height 19
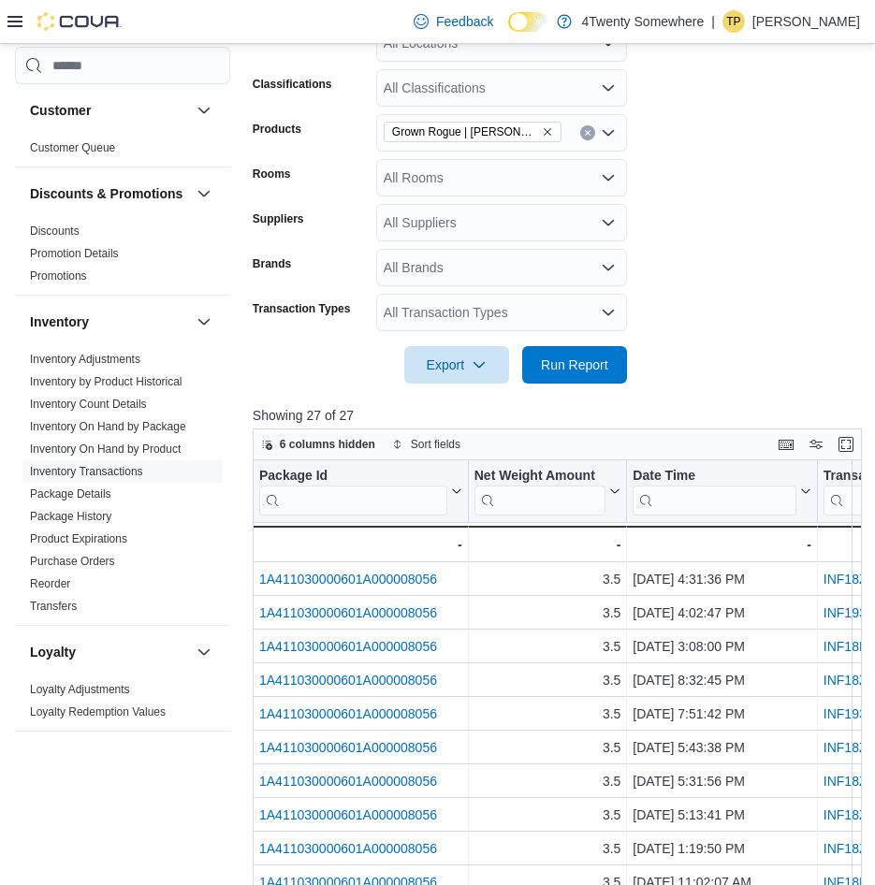
click at [551, 125] on span "Grown Rogue | [PERSON_NAME] Ave (I) | 3.5g" at bounding box center [472, 132] width 161 height 19
click at [547, 128] on icon "Remove Grown Rogue | Collins Ave (I) | 3.5g from selection in this group" at bounding box center [547, 131] width 11 height 11
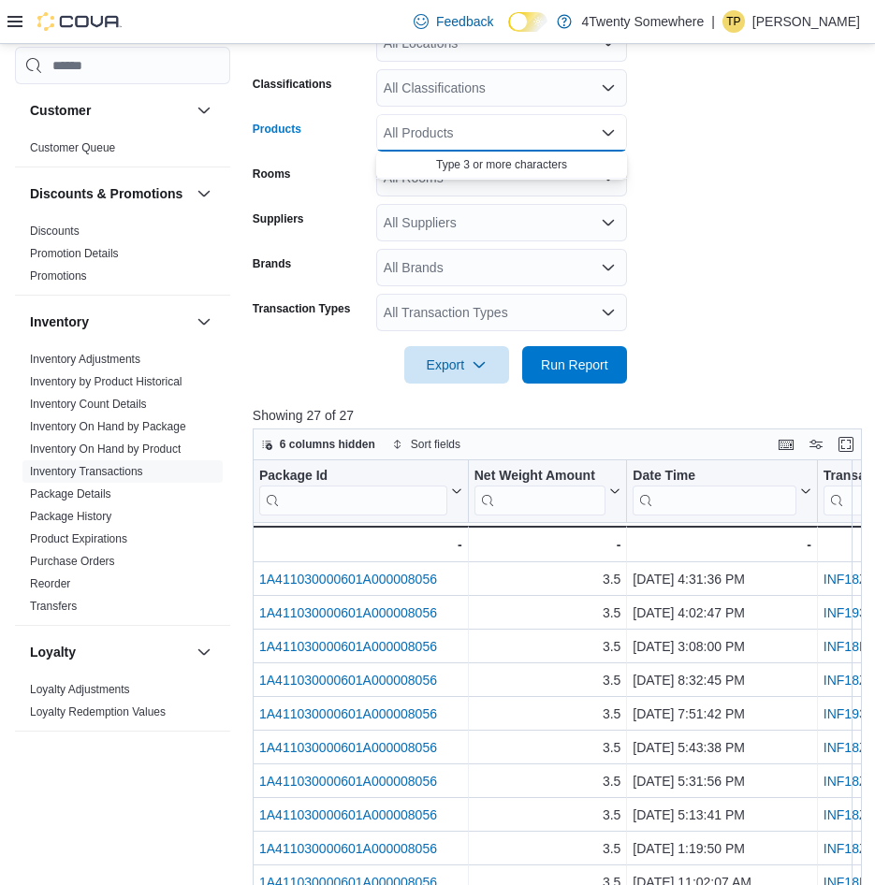
click at [531, 128] on div "All Products Combo box. Selected. Combo box input. All Products. Type some text…" at bounding box center [501, 132] width 251 height 37
type input "*"
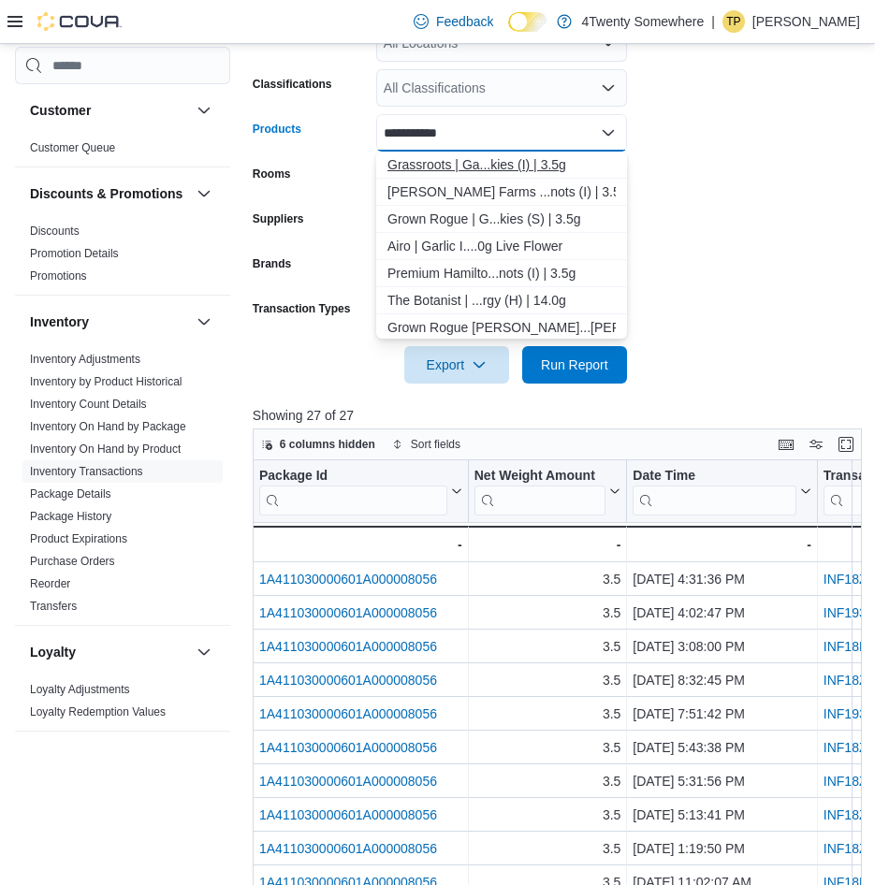
type input "**********"
click at [531, 165] on div "Grassroots | Ga...kies (I) | 3.5g" at bounding box center [501, 164] width 228 height 19
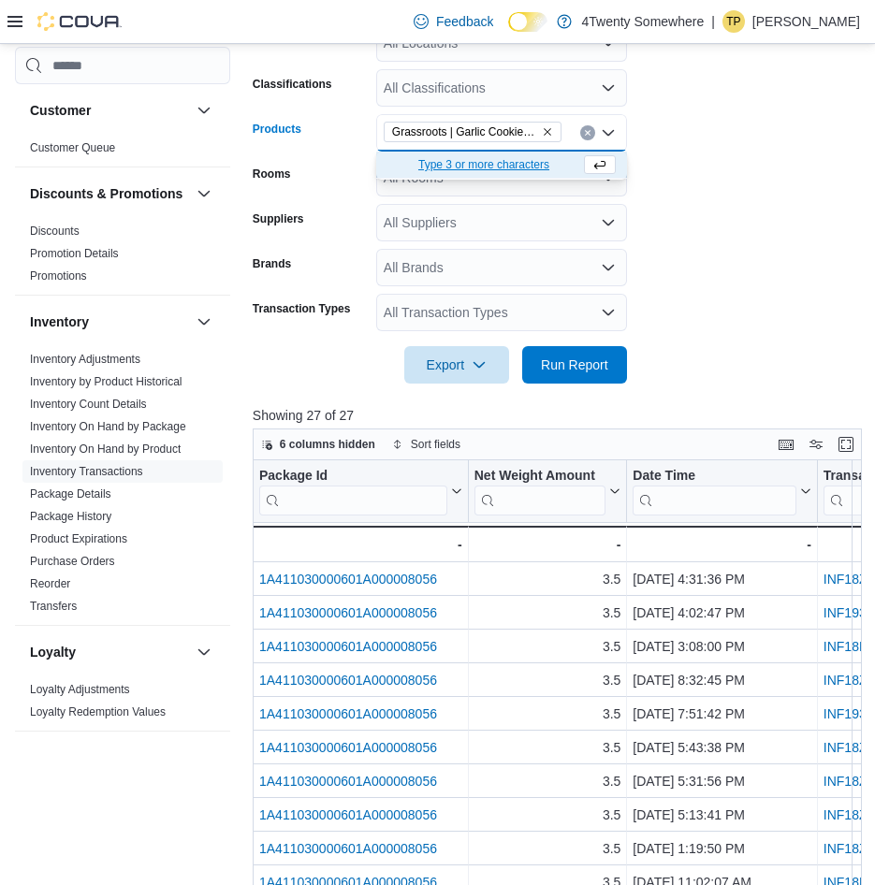
click at [546, 136] on icon "Remove Grassroots | Garlic Cookies (I) | 3.5g from selection in this group" at bounding box center [547, 131] width 11 height 11
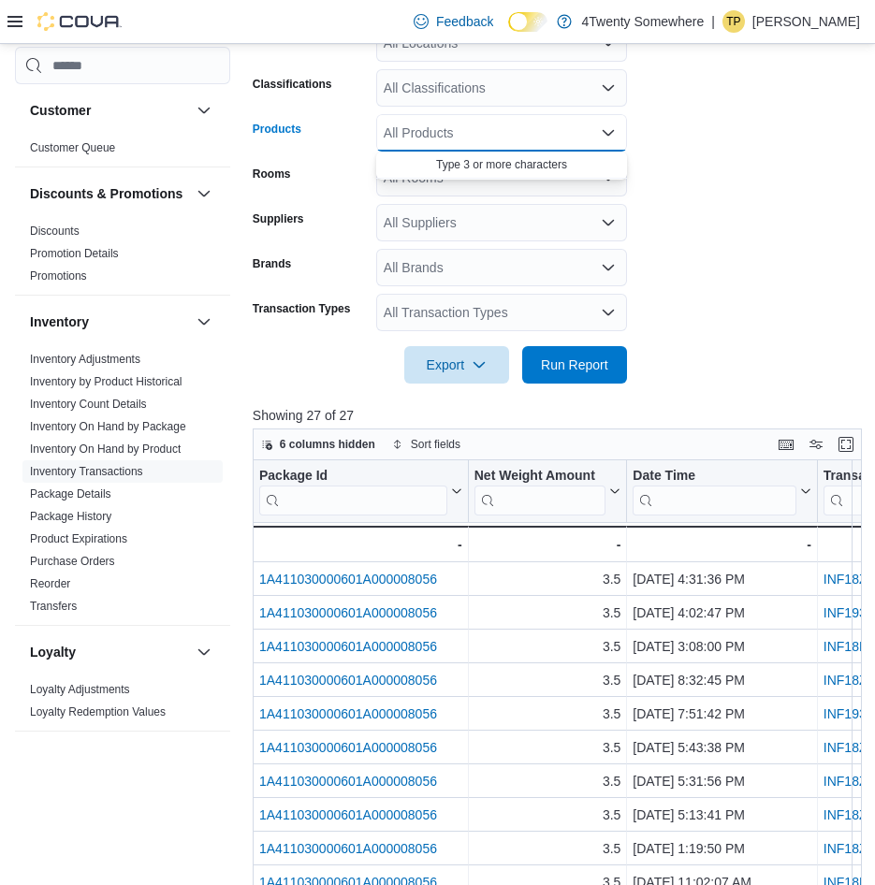
click at [525, 134] on div "All Products Combo box. Selected. Combo box input. All Products. Type some text…" at bounding box center [501, 132] width 251 height 37
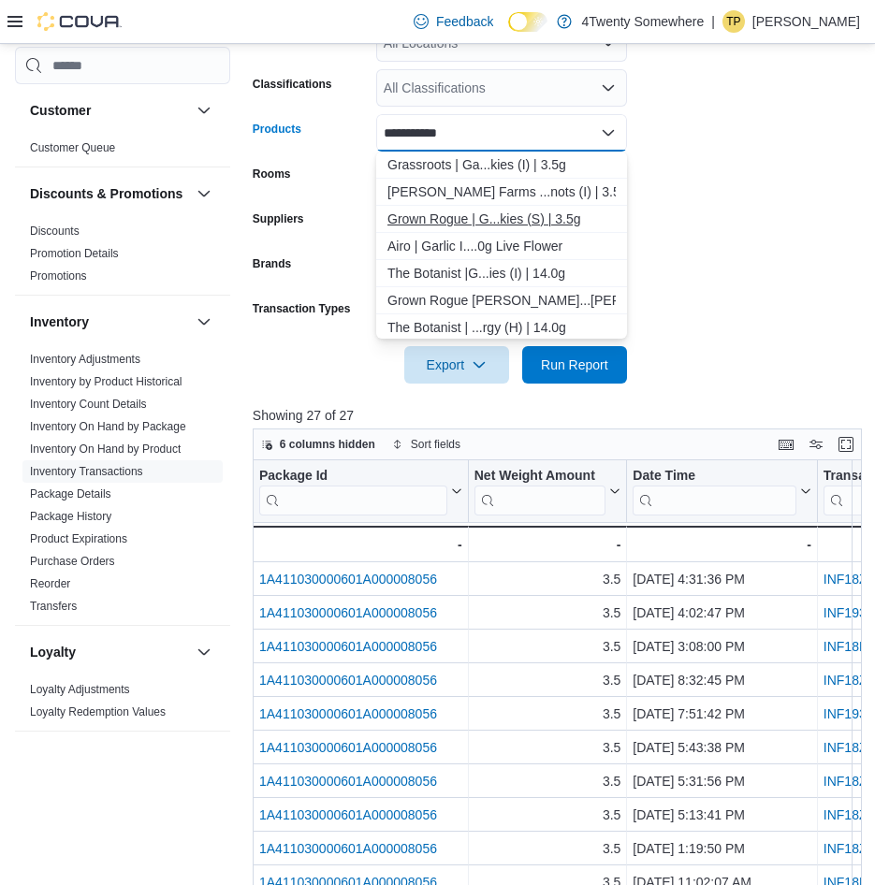
type input "**********"
click at [531, 223] on div "Grown Rogue | G...kies (S) | 3.5g" at bounding box center [501, 219] width 228 height 19
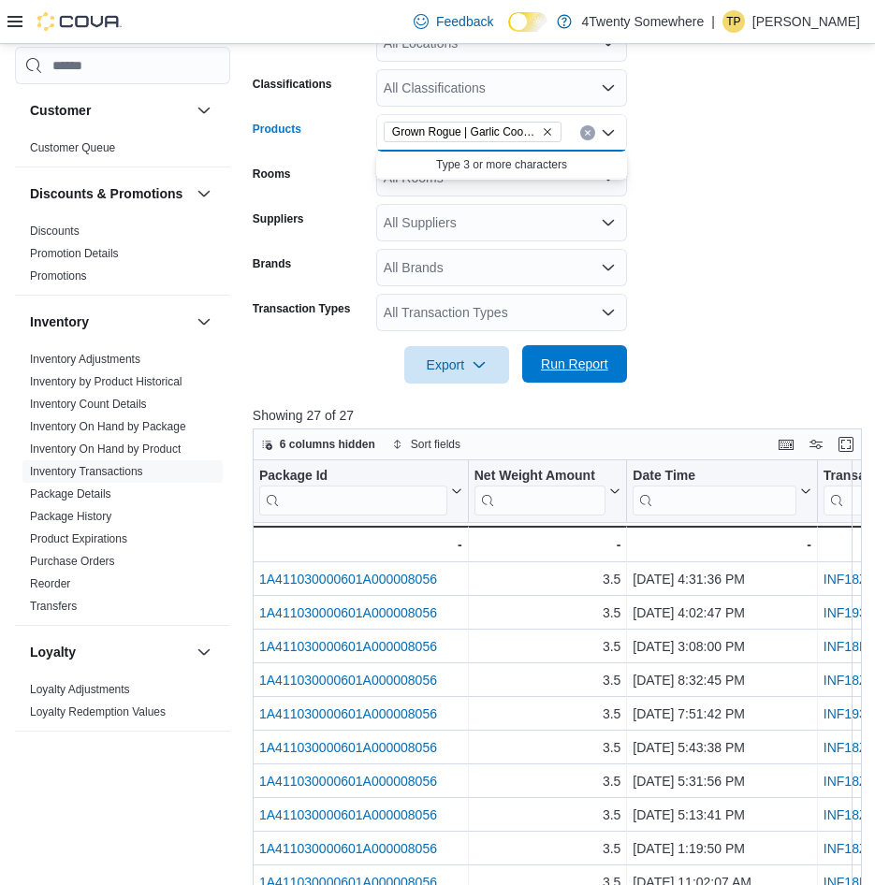
click at [570, 370] on span "Run Report" at bounding box center [574, 364] width 67 height 19
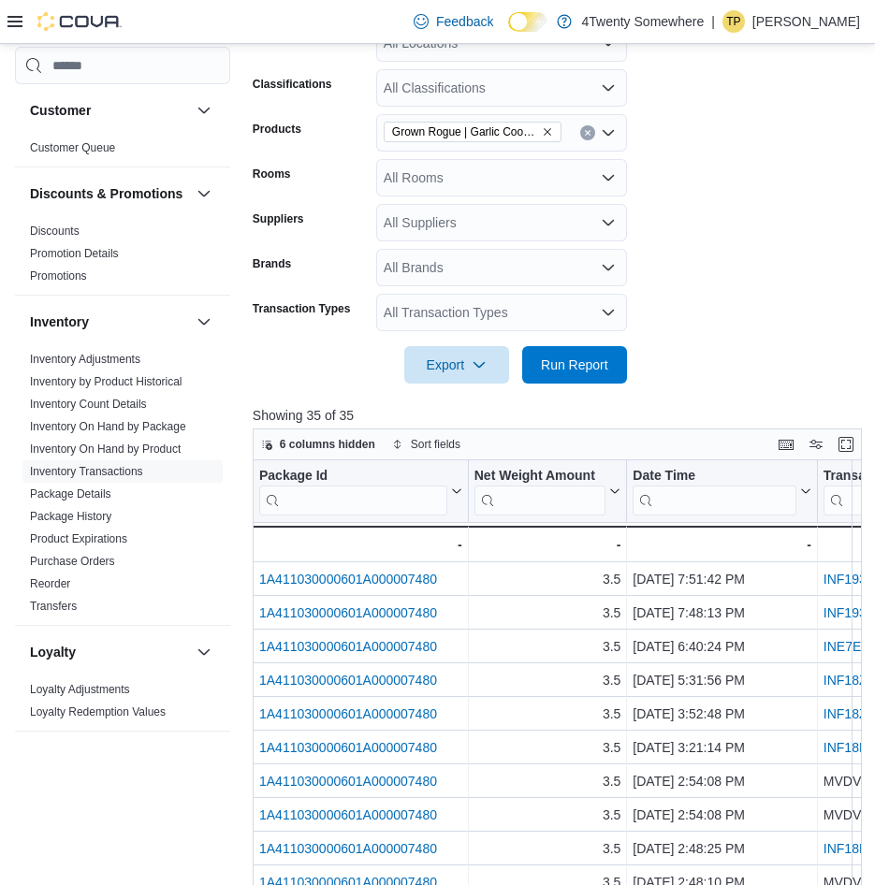
click at [548, 128] on icon "Remove Grown Rogue | Garlic Cookies (S) | 3.5g from selection in this group" at bounding box center [547, 131] width 11 height 11
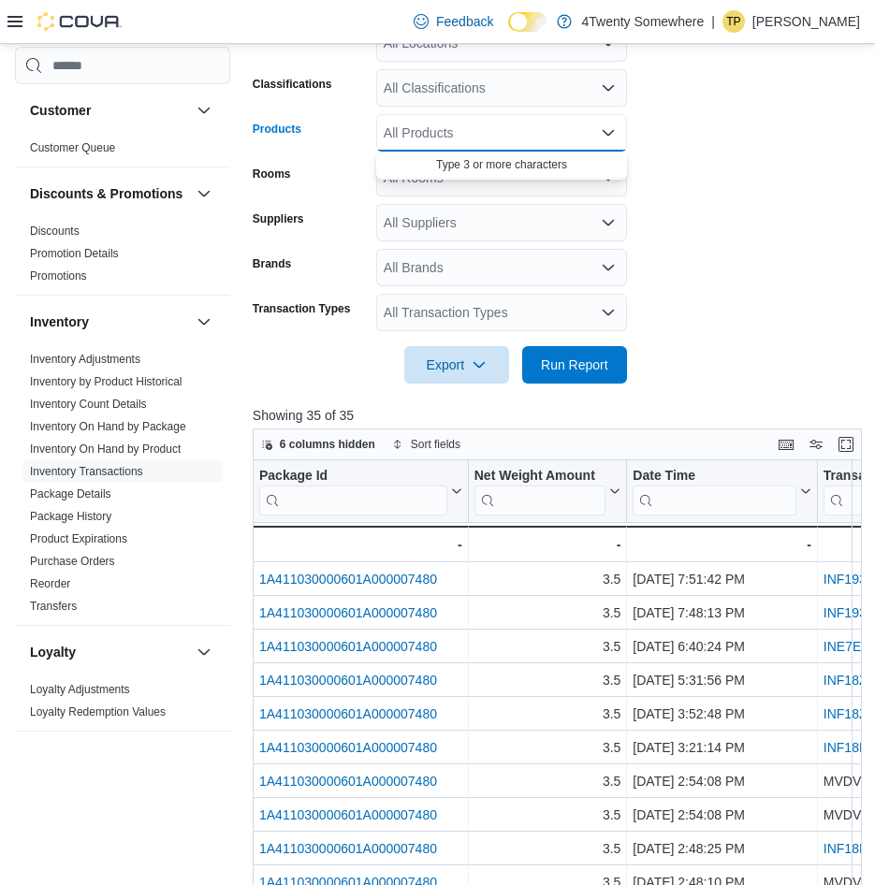
click at [532, 128] on div "All Products" at bounding box center [501, 132] width 251 height 37
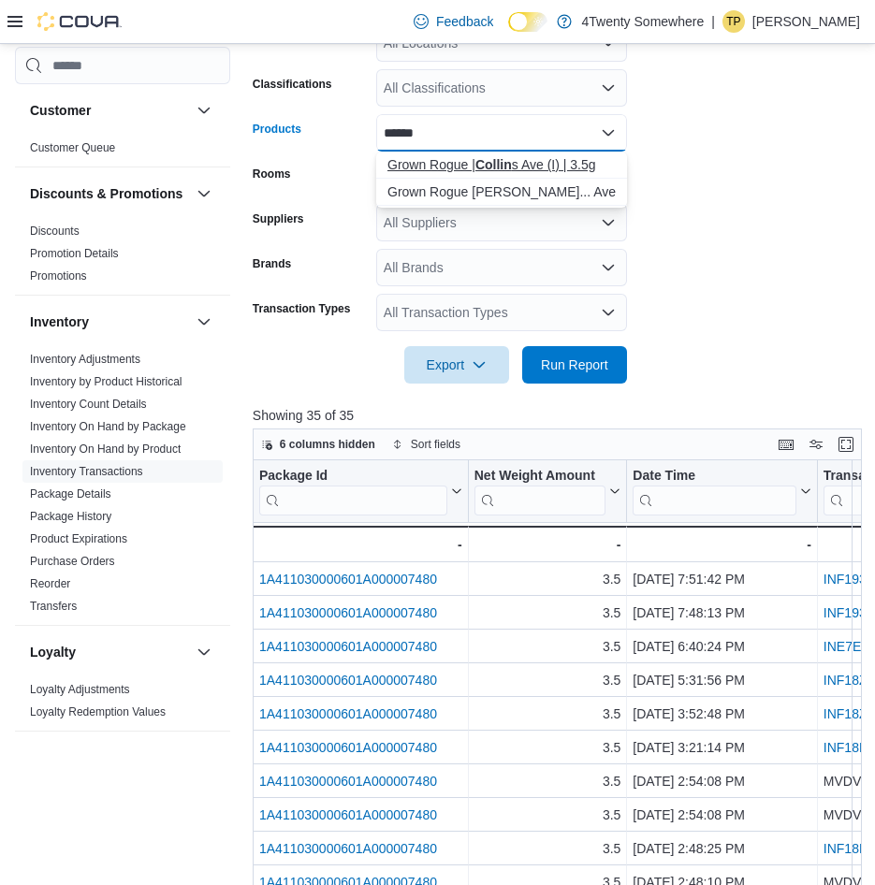
type input "******"
click at [534, 163] on div "Grown Rogue | Collin s Ave (I) | 3.5g" at bounding box center [501, 164] width 228 height 19
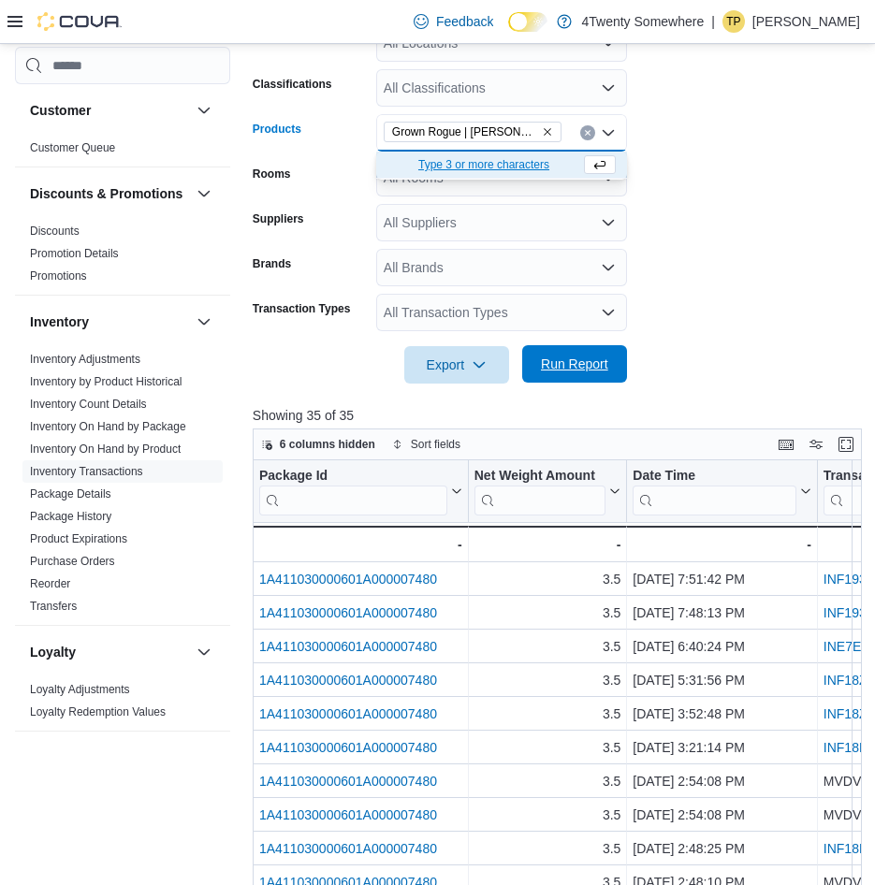
click at [595, 360] on span "Run Report" at bounding box center [574, 364] width 67 height 19
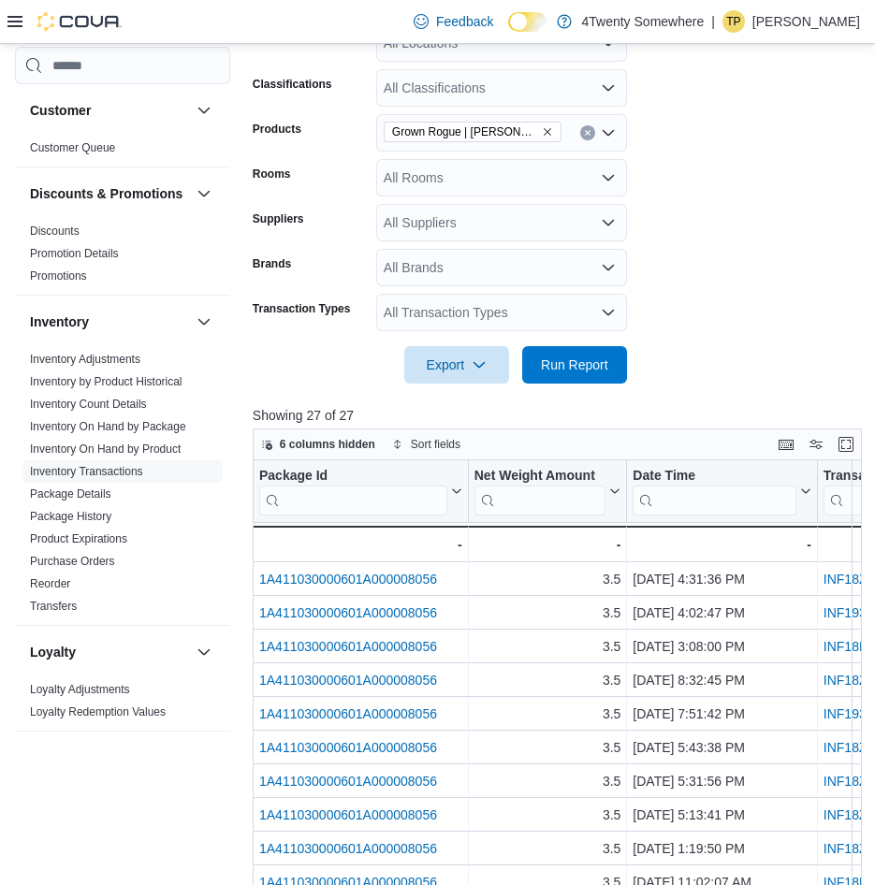
click at [21, 35] on div at bounding box center [64, 21] width 114 height 43
click at [21, 26] on icon at bounding box center [14, 21] width 15 height 11
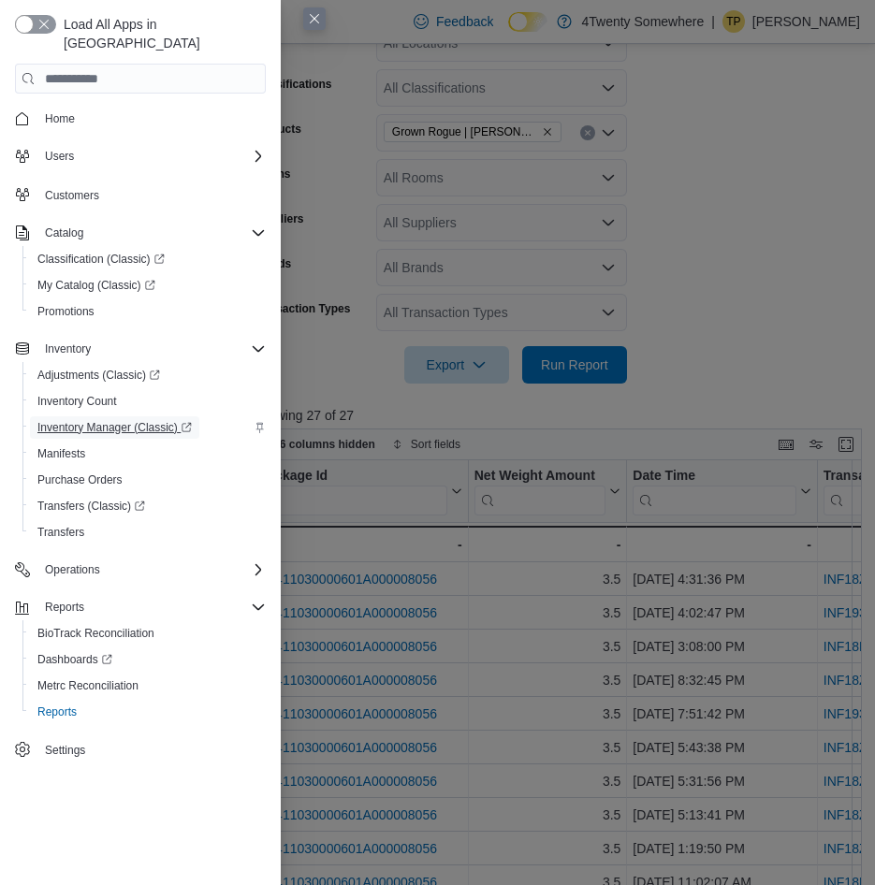
click at [119, 416] on span "Inventory Manager (Classic)" at bounding box center [114, 427] width 154 height 22
